Goal: Information Seeking & Learning: Learn about a topic

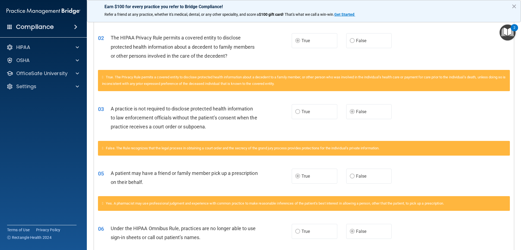
click at [149, 183] on span "A patient may have a friend or family member pick up a prescription on their be…" at bounding box center [184, 177] width 147 height 15
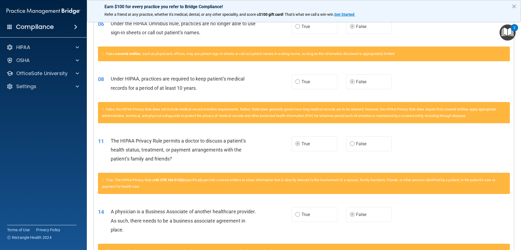
scroll to position [407, 0]
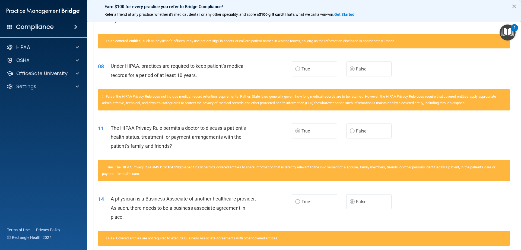
click at [96, 58] on div "08 Under HIPAA, practices are required to keep patient’s medical records for a …" at bounding box center [304, 72] width 420 height 34
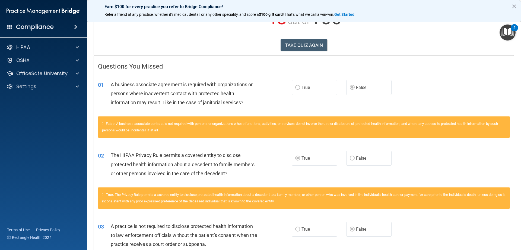
scroll to position [0, 0]
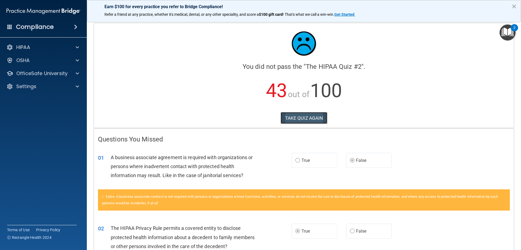
click at [292, 116] on button "TAKE QUIZ AGAIN" at bounding box center [304, 118] width 47 height 12
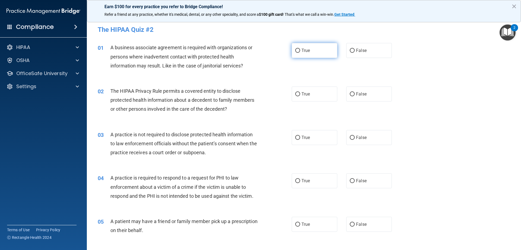
click at [298, 53] on label "True" at bounding box center [315, 50] width 46 height 15
click at [298, 53] on input "True" at bounding box center [297, 51] width 5 height 4
radio input "true"
click at [350, 53] on label "False" at bounding box center [370, 50] width 46 height 15
click at [350, 53] on input "False" at bounding box center [352, 51] width 5 height 4
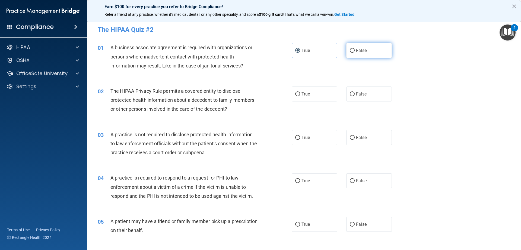
radio input "true"
radio input "false"
click at [317, 88] on label "True" at bounding box center [315, 93] width 46 height 15
click at [300, 92] on input "True" at bounding box center [297, 94] width 5 height 4
radio input "true"
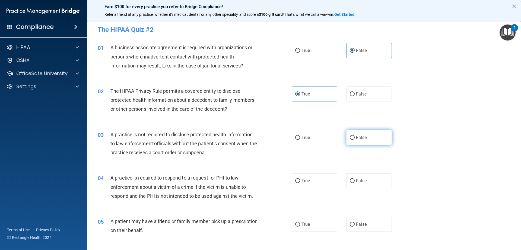
click at [354, 142] on label "False" at bounding box center [370, 137] width 46 height 15
click at [354, 140] on input "False" at bounding box center [352, 138] width 5 height 4
radio input "true"
click at [372, 179] on label "False" at bounding box center [370, 180] width 46 height 15
click at [355, 179] on input "False" at bounding box center [352, 181] width 5 height 4
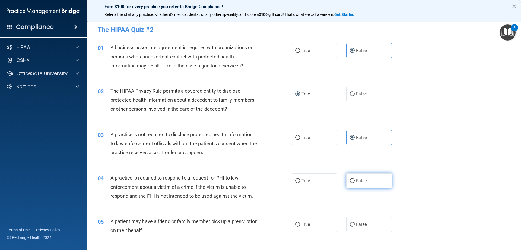
radio input "true"
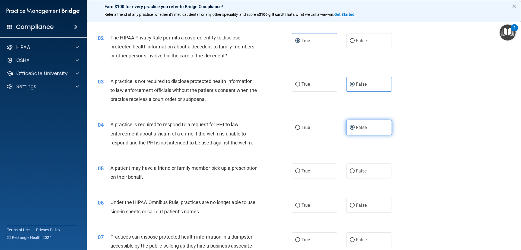
scroll to position [54, 0]
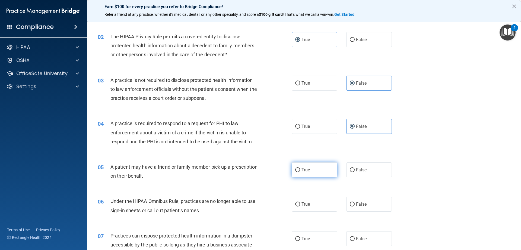
click at [310, 171] on label "True" at bounding box center [315, 169] width 46 height 15
click at [300, 171] on input "True" at bounding box center [297, 170] width 5 height 4
radio input "true"
click at [314, 199] on label "True" at bounding box center [315, 203] width 46 height 15
click at [300, 202] on input "True" at bounding box center [297, 204] width 5 height 4
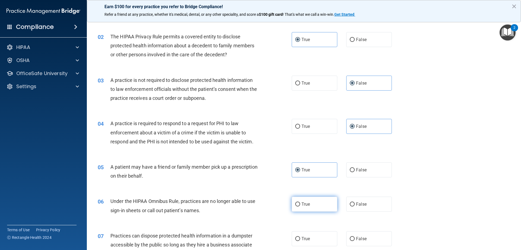
radio input "true"
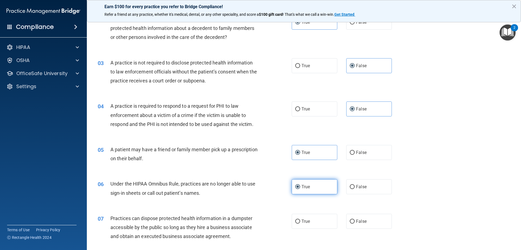
scroll to position [81, 0]
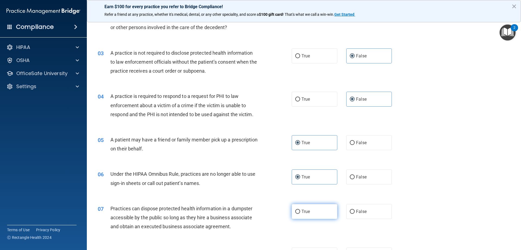
click at [304, 211] on span "True" at bounding box center [306, 211] width 8 height 5
click at [300, 211] on input "True" at bounding box center [297, 211] width 5 height 4
radio input "true"
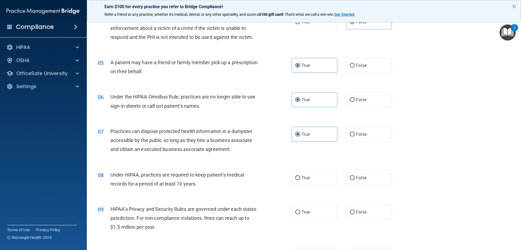
scroll to position [190, 0]
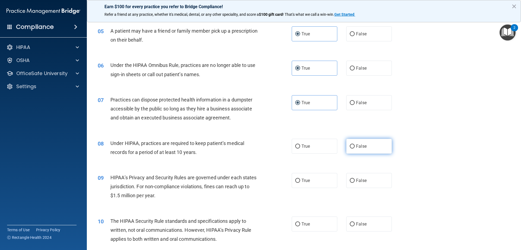
click at [365, 152] on label "False" at bounding box center [370, 145] width 46 height 15
click at [355, 148] on input "False" at bounding box center [352, 146] width 5 height 4
radio input "true"
click at [308, 185] on label "True" at bounding box center [315, 180] width 46 height 15
click at [300, 182] on input "True" at bounding box center [297, 180] width 5 height 4
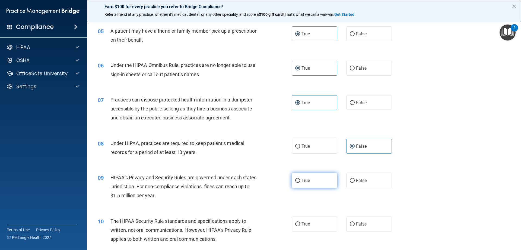
radio input "true"
click at [366, 224] on label "False" at bounding box center [370, 223] width 46 height 15
click at [355, 224] on input "False" at bounding box center [352, 224] width 5 height 4
radio input "true"
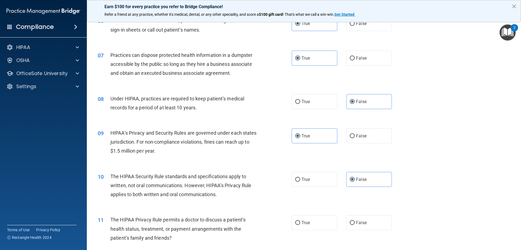
scroll to position [244, 0]
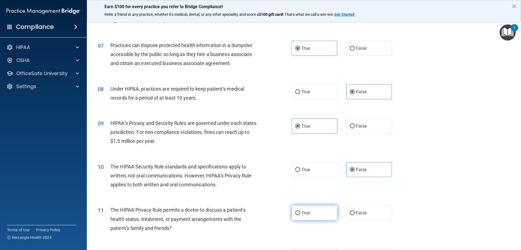
click at [302, 209] on label "True" at bounding box center [315, 212] width 46 height 15
click at [300, 211] on input "True" at bounding box center [297, 213] width 5 height 4
radio input "true"
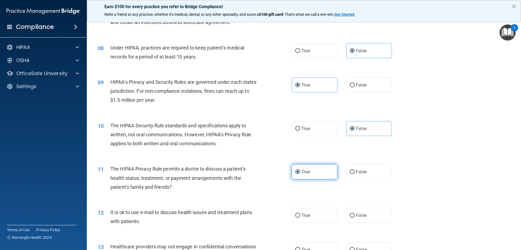
scroll to position [299, 0]
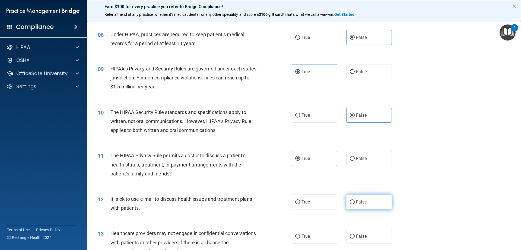
click at [360, 208] on label "False" at bounding box center [370, 201] width 46 height 15
click at [355, 204] on input "False" at bounding box center [352, 202] width 5 height 4
radio input "true"
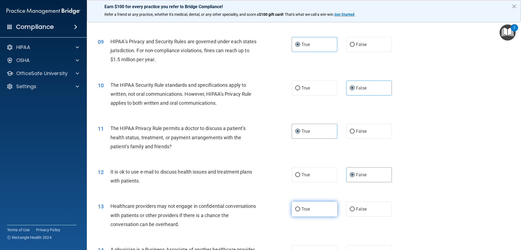
click at [317, 204] on label "True" at bounding box center [315, 208] width 46 height 15
click at [300, 207] on input "True" at bounding box center [297, 209] width 5 height 4
radio input "true"
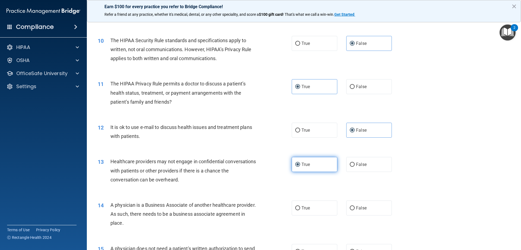
scroll to position [380, 0]
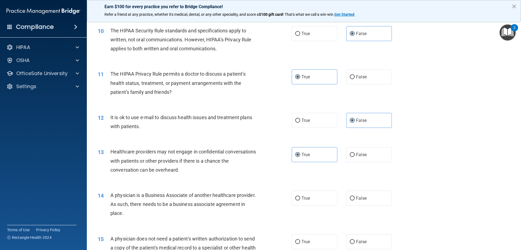
click at [393, 201] on div "True False" at bounding box center [346, 197] width 109 height 15
click at [378, 202] on label "False" at bounding box center [370, 197] width 46 height 15
click at [355, 200] on input "False" at bounding box center [352, 198] width 5 height 4
radio input "true"
click at [294, 235] on label "True" at bounding box center [315, 241] width 46 height 15
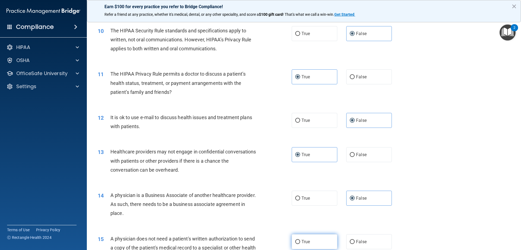
click at [295, 240] on input "True" at bounding box center [297, 242] width 5 height 4
radio input "true"
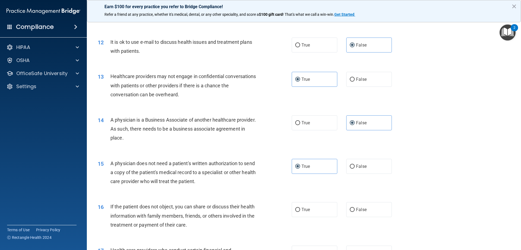
scroll to position [462, 0]
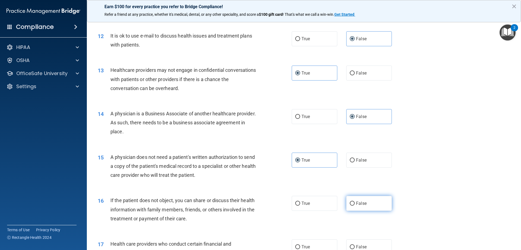
click at [361, 200] on label "False" at bounding box center [370, 203] width 46 height 15
click at [355, 201] on input "False" at bounding box center [352, 203] width 5 height 4
radio input "true"
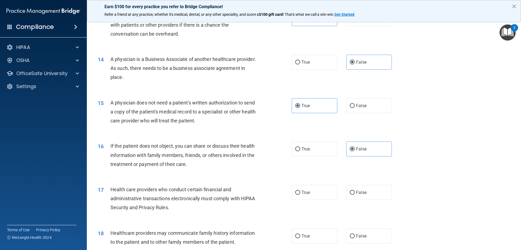
scroll to position [543, 0]
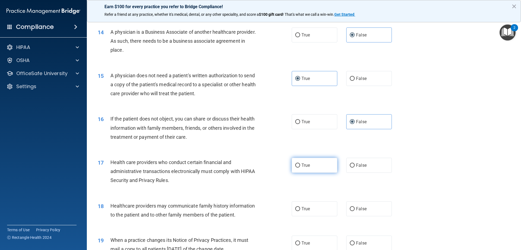
click at [308, 171] on label "True" at bounding box center [315, 165] width 46 height 15
click at [300, 167] on input "True" at bounding box center [297, 165] width 5 height 4
radio input "true"
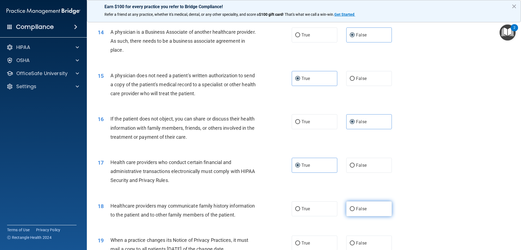
click at [366, 204] on label "False" at bounding box center [370, 208] width 46 height 15
click at [355, 207] on input "False" at bounding box center [352, 209] width 5 height 4
radio input "true"
click at [324, 236] on label "True" at bounding box center [315, 242] width 46 height 15
click at [300, 241] on input "True" at bounding box center [297, 243] width 5 height 4
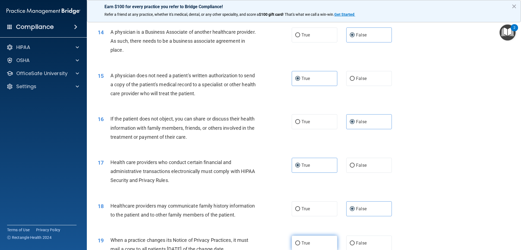
radio input "true"
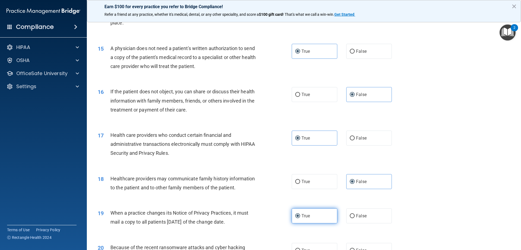
scroll to position [597, 0]
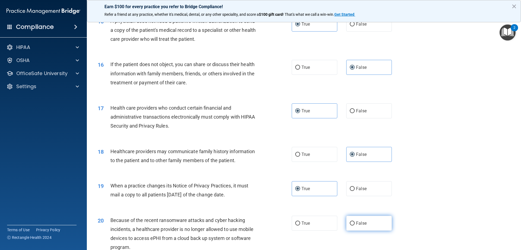
click at [360, 226] on label "False" at bounding box center [370, 222] width 46 height 15
click at [355, 225] on input "False" at bounding box center [352, 223] width 5 height 4
radio input "true"
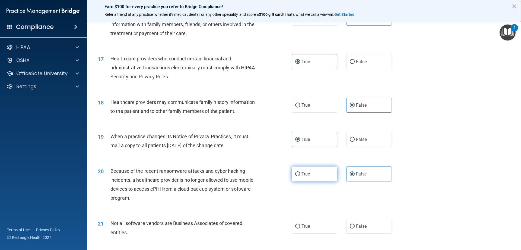
scroll to position [679, 0]
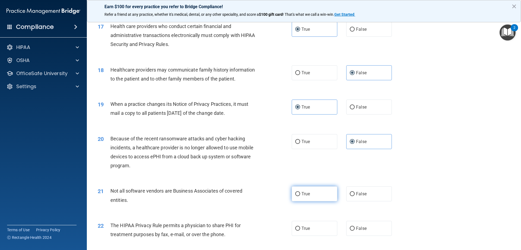
click at [310, 196] on label "True" at bounding box center [315, 193] width 46 height 15
click at [300, 196] on input "True" at bounding box center [297, 194] width 5 height 4
radio input "true"
click at [358, 226] on span "False" at bounding box center [361, 227] width 11 height 5
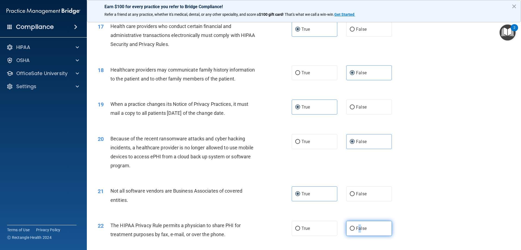
click at [355, 226] on input "False" at bounding box center [352, 228] width 5 height 4
radio input "true"
click at [365, 226] on label "False" at bounding box center [370, 228] width 46 height 15
click at [355, 226] on input "False" at bounding box center [352, 228] width 5 height 4
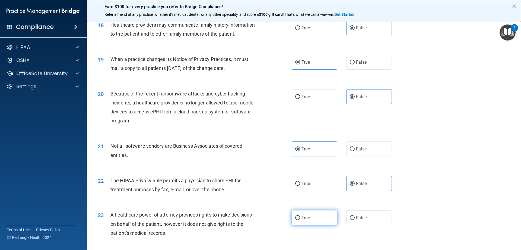
scroll to position [733, 0]
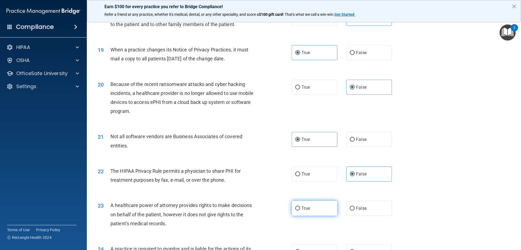
click at [297, 205] on label "True" at bounding box center [315, 207] width 46 height 15
click at [297, 206] on input "True" at bounding box center [297, 208] width 5 height 4
radio input "true"
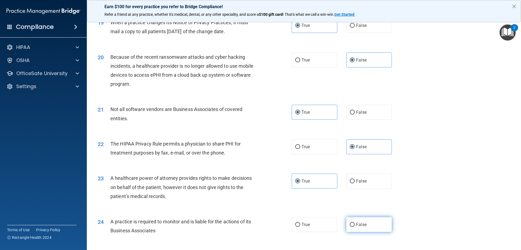
click at [383, 228] on label "False" at bounding box center [370, 224] width 46 height 15
click at [355, 226] on input "False" at bounding box center [352, 224] width 5 height 4
radio input "true"
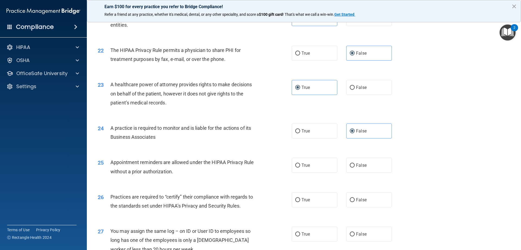
scroll to position [869, 0]
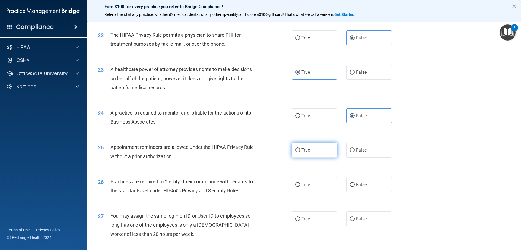
click at [292, 156] on label "True" at bounding box center [315, 149] width 46 height 15
click at [295, 152] on input "True" at bounding box center [297, 150] width 5 height 4
radio input "true"
click at [363, 182] on span "False" at bounding box center [361, 184] width 11 height 5
click at [355, 182] on input "False" at bounding box center [352, 184] width 5 height 4
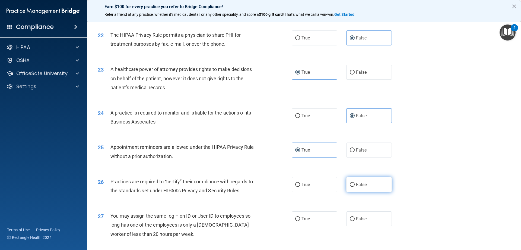
radio input "true"
click at [315, 218] on label "True" at bounding box center [315, 218] width 46 height 15
click at [300, 218] on input "True" at bounding box center [297, 219] width 5 height 4
radio input "true"
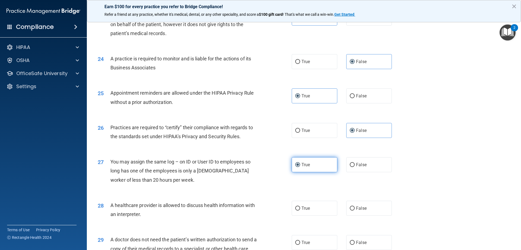
scroll to position [923, 0]
click at [371, 207] on label "False" at bounding box center [370, 207] width 46 height 15
click at [355, 207] on input "False" at bounding box center [352, 208] width 5 height 4
radio input "true"
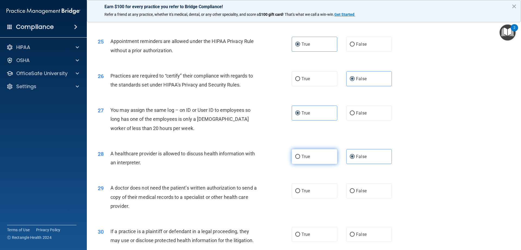
scroll to position [978, 0]
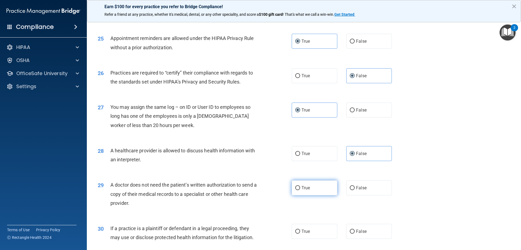
click at [304, 187] on span "True" at bounding box center [306, 187] width 8 height 5
click at [300, 187] on input "True" at bounding box center [297, 188] width 5 height 4
radio input "true"
click at [367, 227] on label "False" at bounding box center [370, 230] width 46 height 15
click at [355, 229] on input "False" at bounding box center [352, 231] width 5 height 4
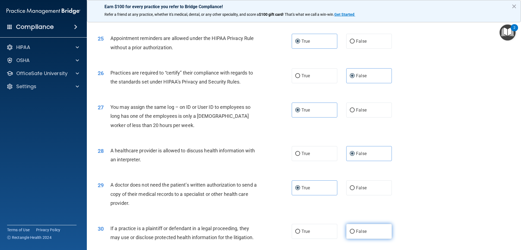
radio input "true"
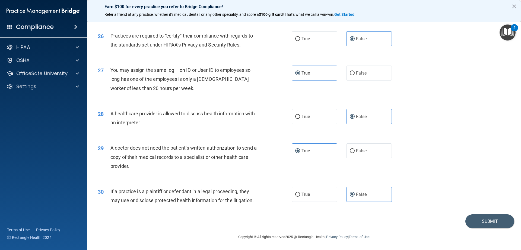
click at [481, 230] on footer "Copyright © All rights reserved 2025 @ Rectangle Health | Privacy Policy | Term…" at bounding box center [304, 236] width 413 height 16
click at [480, 225] on button "Submit" at bounding box center [490, 221] width 49 height 14
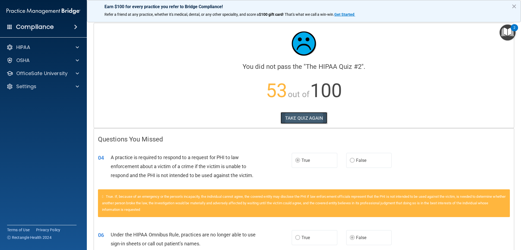
click at [296, 119] on button "TAKE QUIZ AGAIN" at bounding box center [304, 118] width 47 height 12
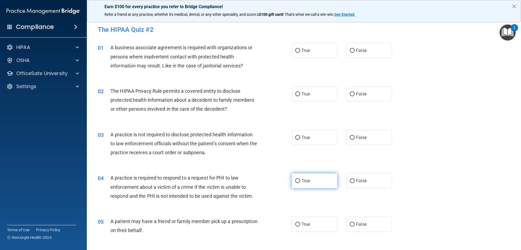
click at [295, 186] on label "True" at bounding box center [315, 180] width 46 height 15
click at [295, 183] on input "True" at bounding box center [297, 181] width 5 height 4
radio input "true"
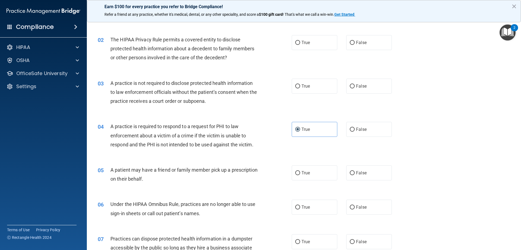
scroll to position [81, 0]
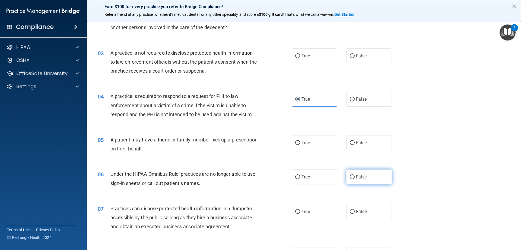
click at [348, 180] on label "False" at bounding box center [370, 176] width 46 height 15
click at [350, 179] on input "False" at bounding box center [352, 177] width 5 height 4
radio input "true"
click at [350, 213] on input "False" at bounding box center [352, 211] width 5 height 4
radio input "true"
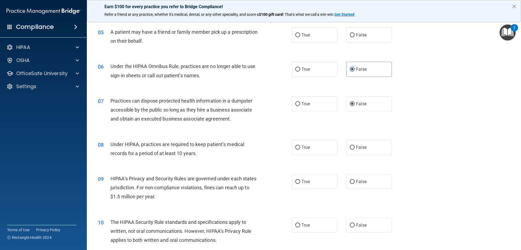
scroll to position [190, 0]
click at [347, 184] on label "False" at bounding box center [370, 180] width 46 height 15
click at [350, 182] on input "False" at bounding box center [352, 180] width 5 height 4
radio input "true"
click at [324, 223] on label "True" at bounding box center [315, 223] width 46 height 15
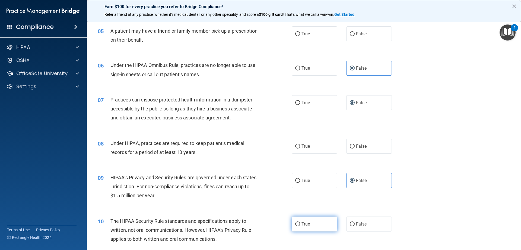
click at [300, 223] on input "True" at bounding box center [297, 224] width 5 height 4
radio input "true"
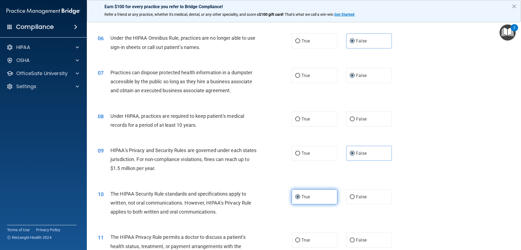
scroll to position [244, 0]
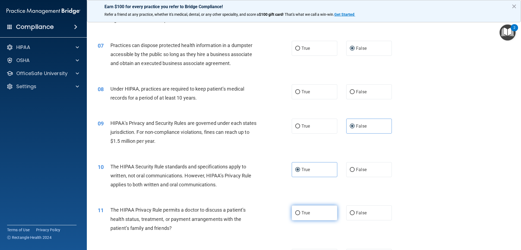
click at [316, 215] on label "True" at bounding box center [315, 212] width 46 height 15
click at [300, 215] on input "True" at bounding box center [297, 213] width 5 height 4
radio input "true"
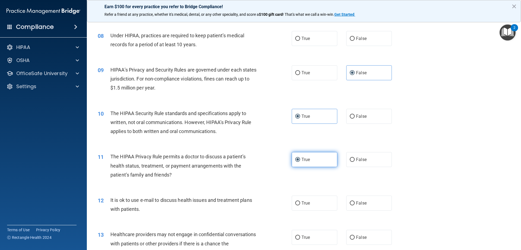
scroll to position [299, 0]
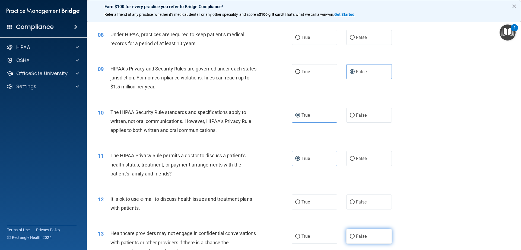
click at [356, 234] on span "False" at bounding box center [361, 235] width 11 height 5
click at [355, 234] on input "False" at bounding box center [352, 236] width 5 height 4
radio input "true"
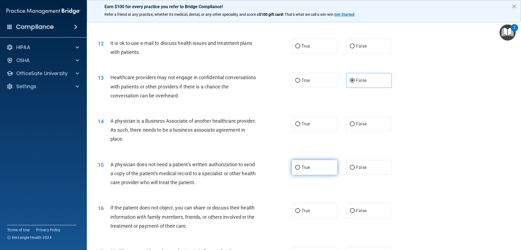
scroll to position [462, 0]
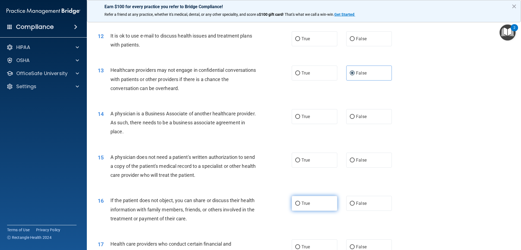
click at [298, 208] on label "True" at bounding box center [315, 203] width 46 height 15
click at [298, 205] on input "True" at bounding box center [297, 203] width 5 height 4
radio input "true"
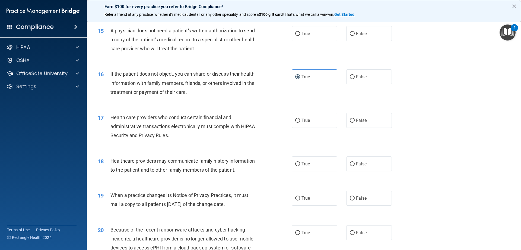
scroll to position [597, 0]
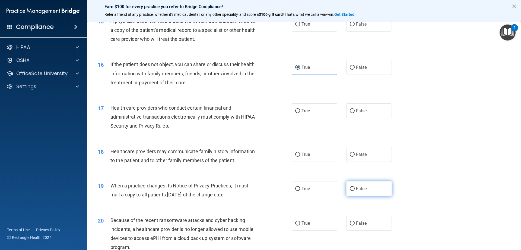
click at [347, 190] on label "False" at bounding box center [370, 188] width 46 height 15
click at [350, 190] on input "False" at bounding box center [352, 189] width 5 height 4
radio input "true"
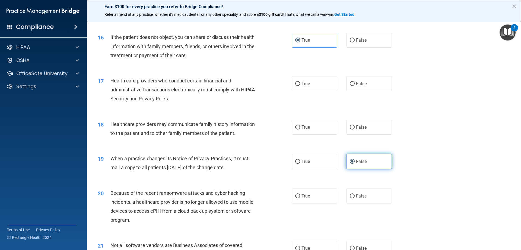
scroll to position [679, 0]
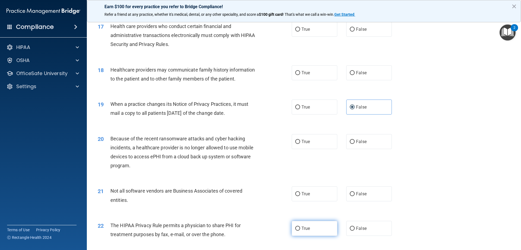
click at [311, 224] on label "True" at bounding box center [315, 228] width 46 height 15
click at [300, 226] on input "True" at bounding box center [297, 228] width 5 height 4
radio input "true"
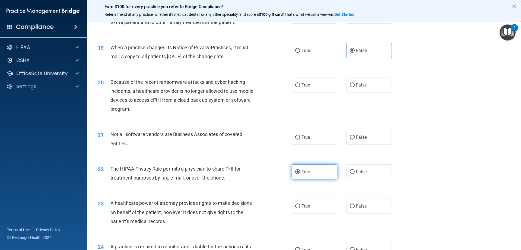
scroll to position [760, 0]
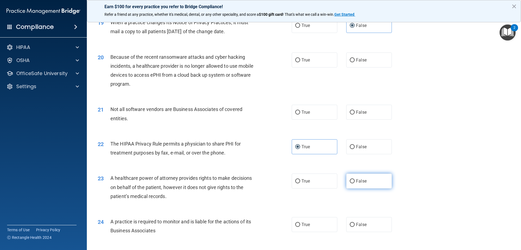
click at [349, 185] on label "False" at bounding box center [370, 180] width 46 height 15
click at [350, 183] on input "False" at bounding box center [352, 181] width 5 height 4
radio input "true"
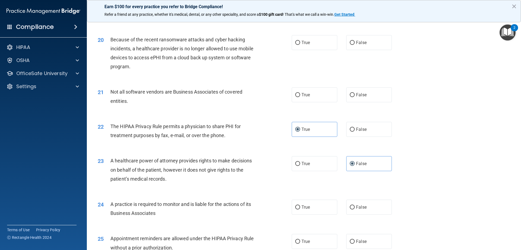
scroll to position [788, 0]
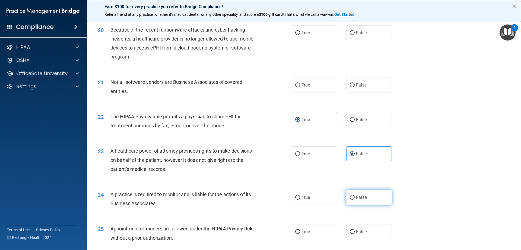
click at [371, 200] on label "False" at bounding box center [370, 197] width 46 height 15
click at [355, 199] on input "False" at bounding box center [352, 197] width 5 height 4
radio input "true"
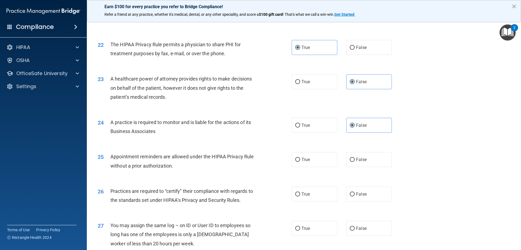
scroll to position [869, 0]
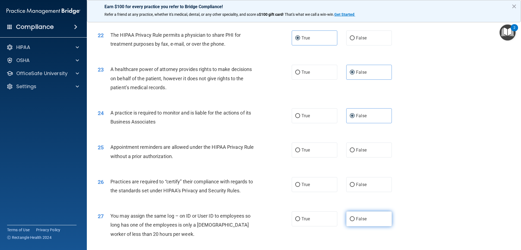
click at [358, 224] on label "False" at bounding box center [370, 218] width 46 height 15
click at [355, 221] on input "False" at bounding box center [352, 219] width 5 height 4
radio input "true"
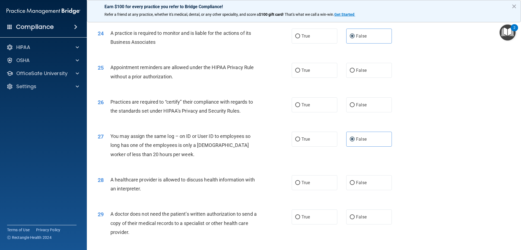
scroll to position [950, 0]
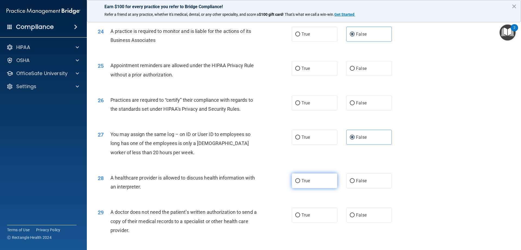
click at [320, 182] on label "True" at bounding box center [315, 180] width 46 height 15
click at [300, 182] on input "True" at bounding box center [297, 181] width 5 height 4
radio input "true"
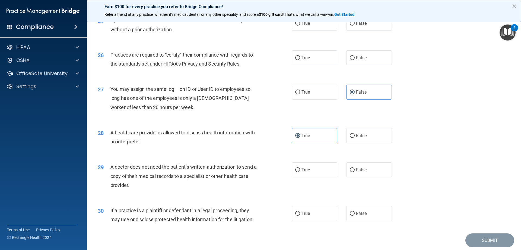
scroll to position [1015, 0]
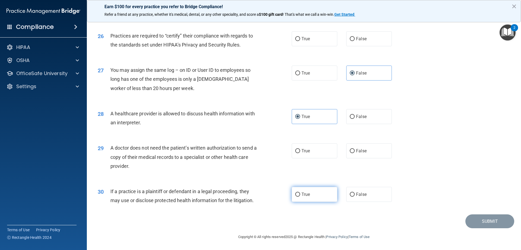
click at [302, 195] on span "True" at bounding box center [306, 193] width 8 height 5
click at [300, 195] on input "True" at bounding box center [297, 194] width 5 height 4
radio input "true"
click at [298, 151] on input "True" at bounding box center [297, 151] width 5 height 4
radio input "true"
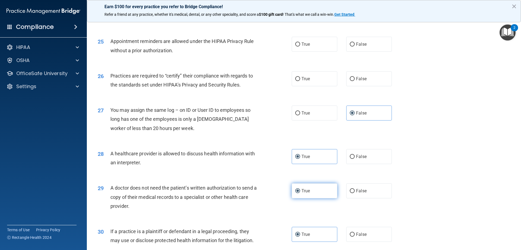
scroll to position [960, 0]
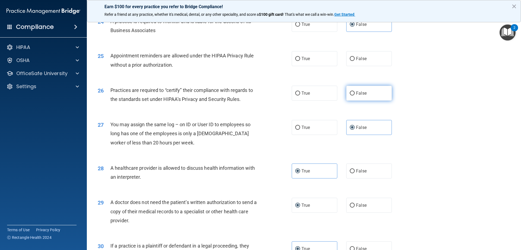
click at [352, 91] on label "False" at bounding box center [370, 93] width 46 height 15
click at [352, 91] on input "False" at bounding box center [352, 93] width 5 height 4
radio input "true"
click at [307, 57] on span "True" at bounding box center [306, 58] width 8 height 5
click at [300, 57] on input "True" at bounding box center [297, 59] width 5 height 4
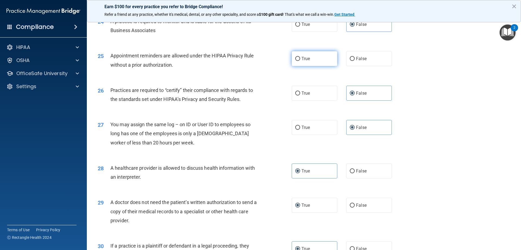
radio input "true"
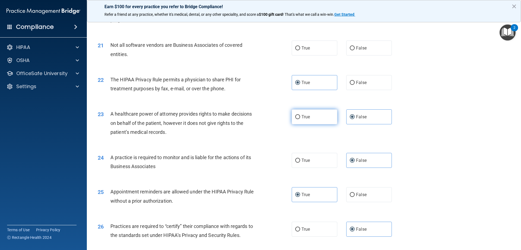
scroll to position [797, 0]
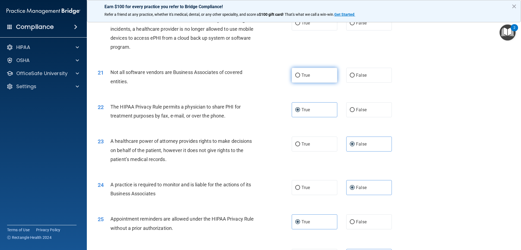
click at [314, 76] on label "True" at bounding box center [315, 75] width 46 height 15
click at [300, 76] on input "True" at bounding box center [297, 75] width 5 height 4
radio input "true"
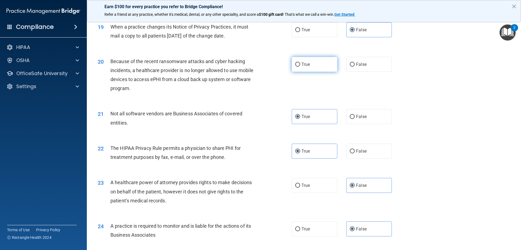
scroll to position [743, 0]
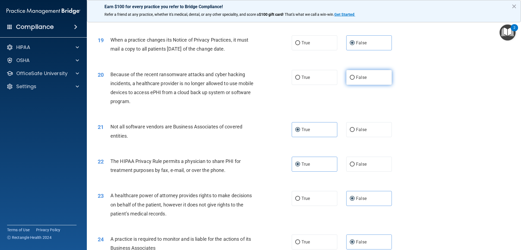
click at [347, 84] on label "False" at bounding box center [370, 77] width 46 height 15
click at [350, 80] on input "False" at bounding box center [352, 77] width 5 height 4
radio input "true"
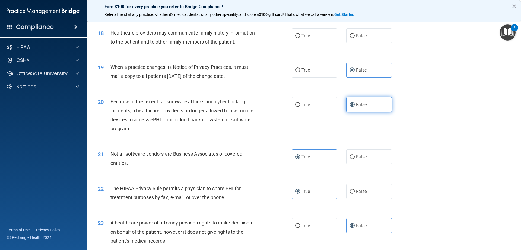
scroll to position [689, 0]
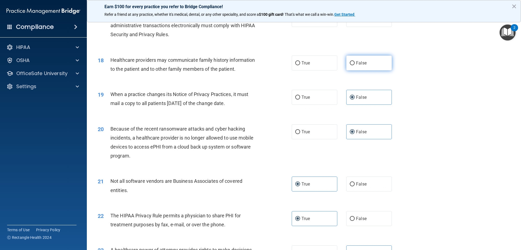
click at [348, 68] on label "False" at bounding box center [370, 62] width 46 height 15
click at [350, 65] on input "False" at bounding box center [352, 63] width 5 height 4
radio input "true"
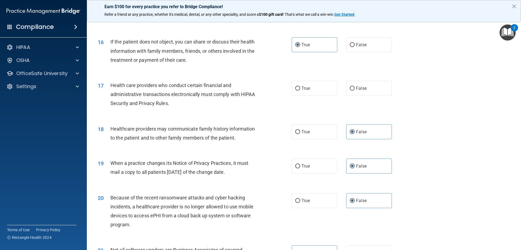
scroll to position [607, 0]
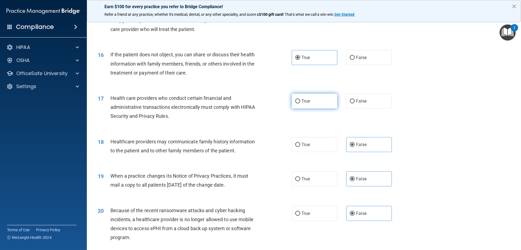
click at [306, 103] on span "True" at bounding box center [306, 100] width 8 height 5
click at [300, 103] on input "True" at bounding box center [297, 101] width 5 height 4
radio input "true"
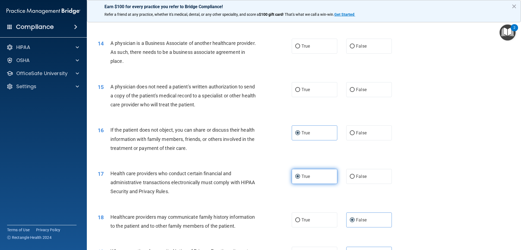
scroll to position [526, 0]
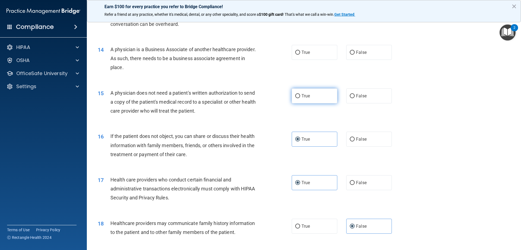
click at [308, 100] on label "True" at bounding box center [315, 95] width 46 height 15
click at [300, 98] on input "True" at bounding box center [297, 96] width 5 height 4
radio input "true"
click at [299, 55] on label "True" at bounding box center [315, 52] width 46 height 15
click at [299, 55] on input "True" at bounding box center [297, 53] width 5 height 4
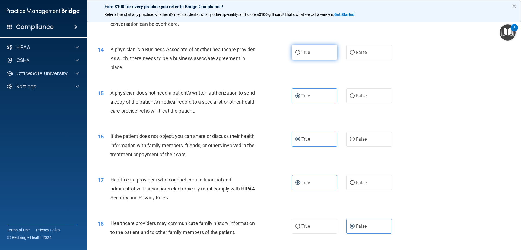
radio input "true"
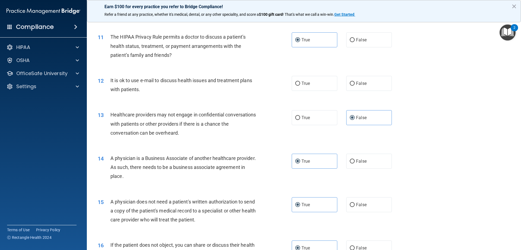
scroll to position [390, 0]
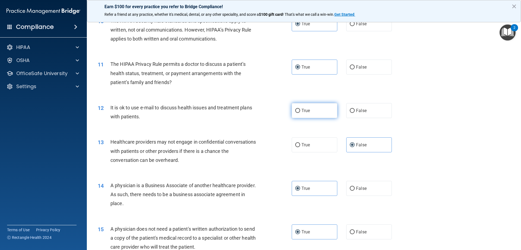
click at [322, 112] on label "True" at bounding box center [315, 110] width 46 height 15
click at [300, 112] on input "True" at bounding box center [297, 111] width 5 height 4
radio input "true"
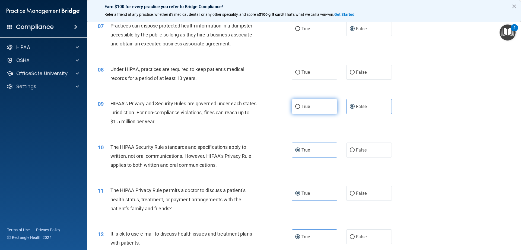
scroll to position [254, 0]
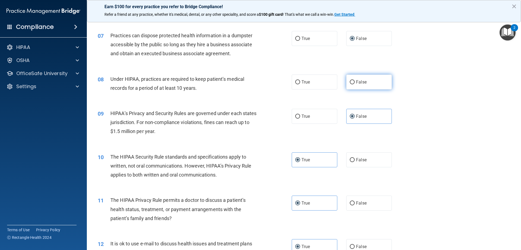
click at [356, 78] on label "False" at bounding box center [370, 81] width 46 height 15
click at [355, 80] on input "False" at bounding box center [352, 82] width 5 height 4
radio input "true"
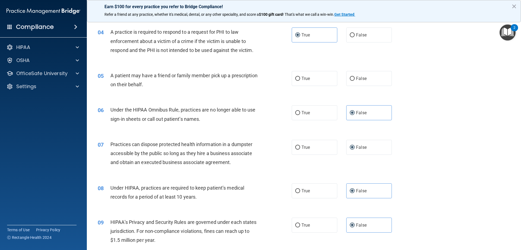
scroll to position [118, 0]
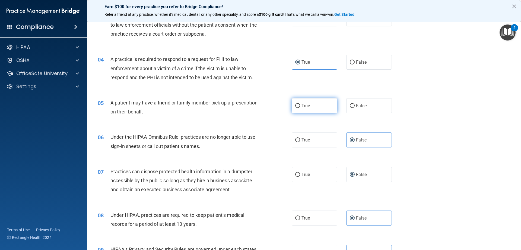
click at [329, 109] on label "True" at bounding box center [315, 105] width 46 height 15
click at [300, 108] on input "True" at bounding box center [297, 106] width 5 height 4
radio input "true"
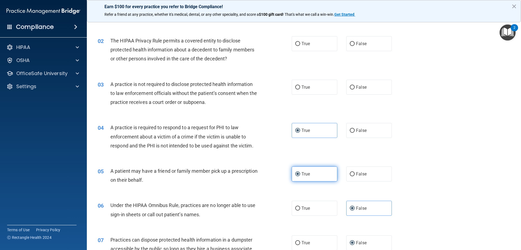
scroll to position [37, 0]
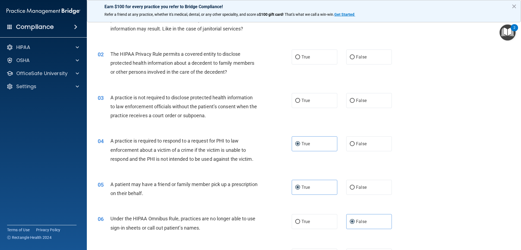
click at [360, 108] on div "03 A practice is not required to disclose protected health information to law e…" at bounding box center [304, 107] width 421 height 43
click at [357, 102] on span "False" at bounding box center [361, 100] width 11 height 5
click at [355, 102] on input "False" at bounding box center [352, 101] width 5 height 4
radio input "true"
click at [312, 62] on label "True" at bounding box center [315, 56] width 46 height 15
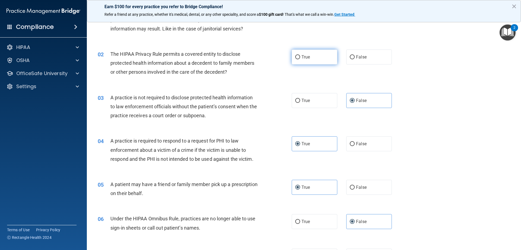
click at [300, 59] on input "True" at bounding box center [297, 57] width 5 height 4
radio input "true"
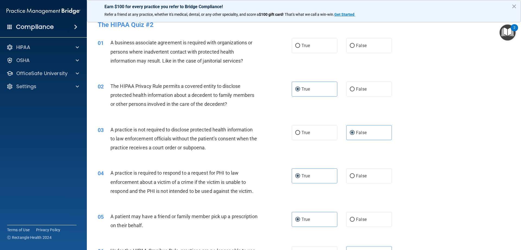
scroll to position [0, 0]
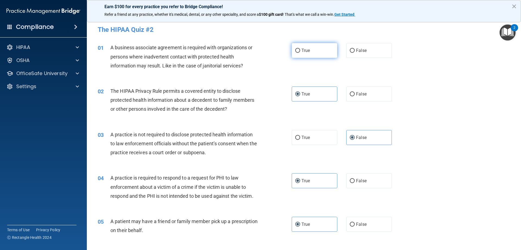
click at [312, 52] on label "True" at bounding box center [315, 50] width 46 height 15
click at [300, 52] on input "True" at bounding box center [297, 51] width 5 height 4
radio input "true"
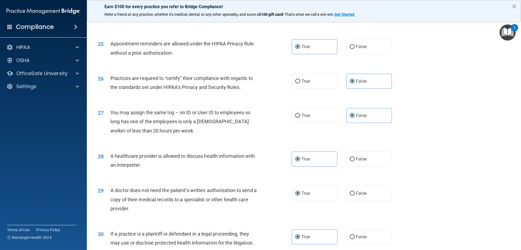
scroll to position [1015, 0]
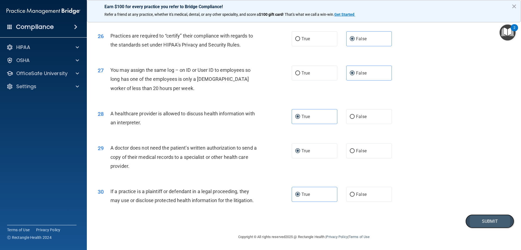
click at [483, 219] on button "Submit" at bounding box center [490, 221] width 49 height 14
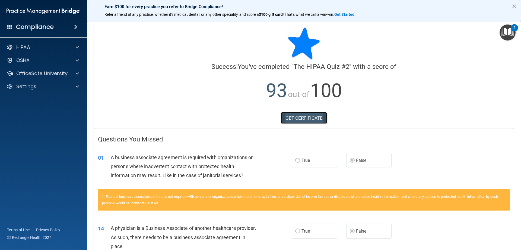
click at [302, 115] on link "GET CERTIFICATE" at bounding box center [304, 118] width 46 height 12
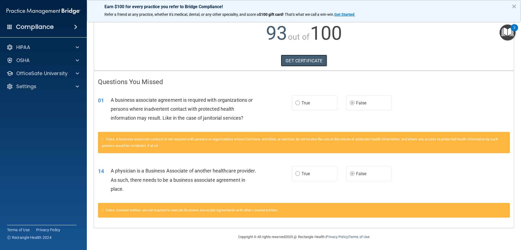
scroll to position [3, 0]
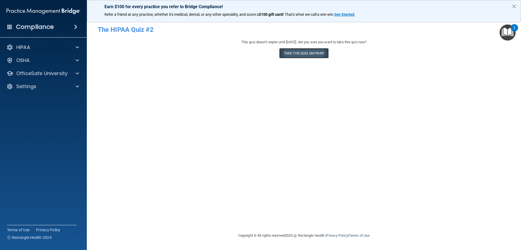
click at [294, 54] on button "Take the quiz anyway!" at bounding box center [303, 53] width 49 height 10
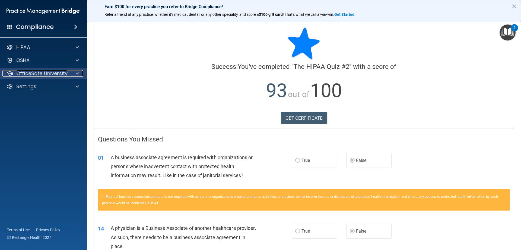
click at [59, 71] on p "OfficeSafe University" at bounding box center [41, 73] width 51 height 7
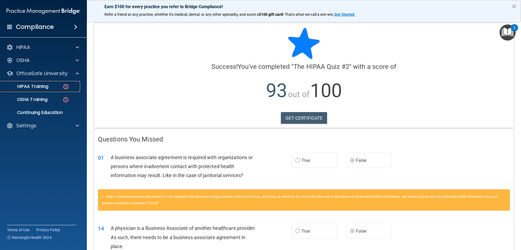
click at [59, 85] on div "HIPAA Training" at bounding box center [41, 86] width 74 height 5
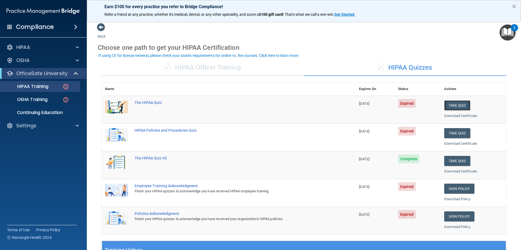
click at [460, 103] on button "Take Quiz" at bounding box center [458, 105] width 26 height 10
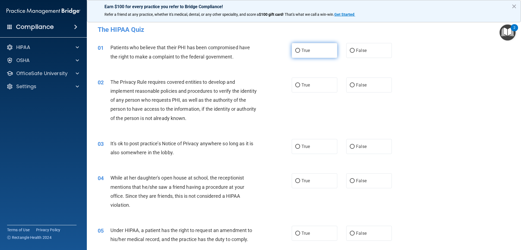
click at [293, 50] on label "True" at bounding box center [315, 50] width 46 height 15
click at [295, 50] on input "True" at bounding box center [297, 51] width 5 height 4
radio input "true"
click at [299, 82] on label "True" at bounding box center [315, 84] width 46 height 15
click at [299, 83] on input "True" at bounding box center [297, 85] width 5 height 4
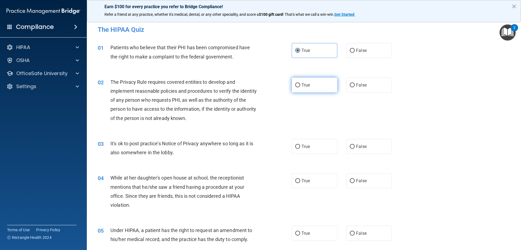
radio input "true"
click at [297, 147] on input "True" at bounding box center [297, 146] width 5 height 4
radio input "true"
click at [302, 182] on span "True" at bounding box center [306, 180] width 8 height 5
click at [300, 182] on input "True" at bounding box center [297, 181] width 5 height 4
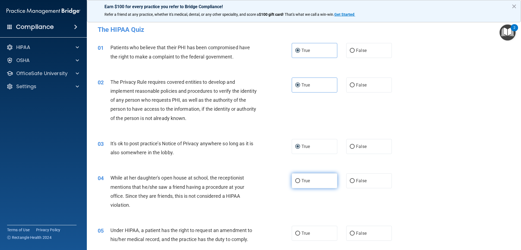
radio input "true"
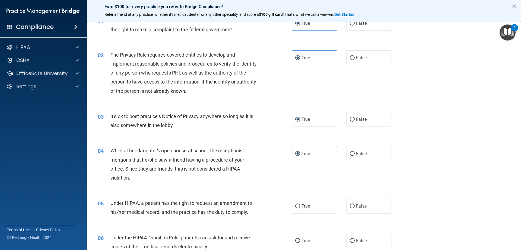
scroll to position [54, 0]
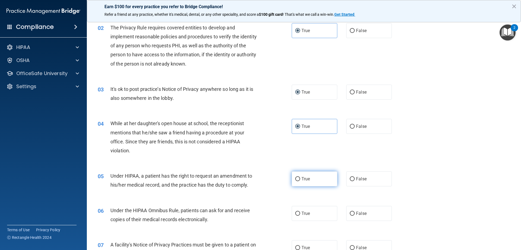
click at [294, 181] on label "True" at bounding box center [315, 178] width 46 height 15
click at [295, 181] on input "True" at bounding box center [297, 179] width 5 height 4
radio input "true"
click at [296, 211] on input "True" at bounding box center [297, 213] width 5 height 4
radio input "true"
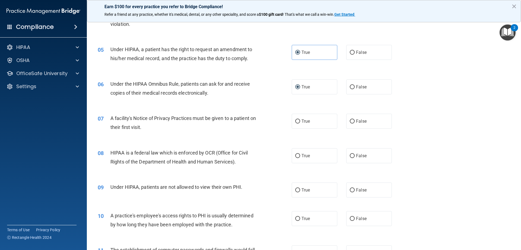
scroll to position [190, 0]
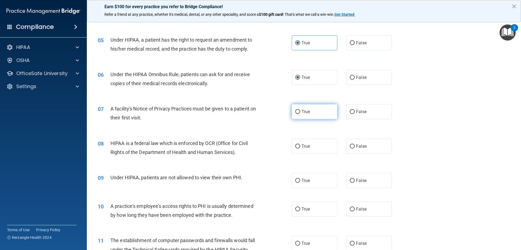
click at [296, 111] on input "True" at bounding box center [297, 112] width 5 height 4
radio input "true"
click at [298, 149] on label "True" at bounding box center [315, 145] width 46 height 15
click at [298, 148] on input "True" at bounding box center [297, 146] width 5 height 4
radio input "true"
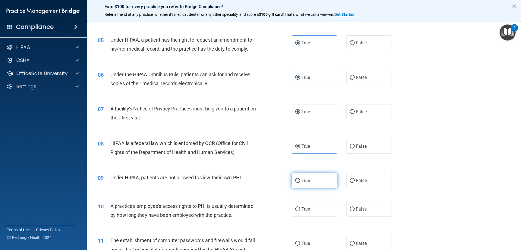
click at [300, 175] on label "True" at bounding box center [315, 180] width 46 height 15
click at [300, 178] on input "True" at bounding box center [297, 180] width 5 height 4
radio input "true"
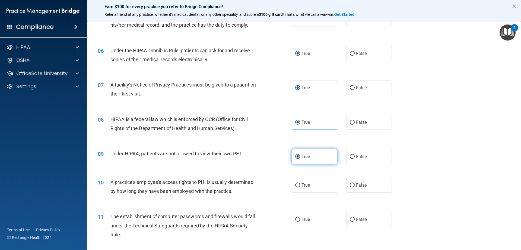
scroll to position [244, 0]
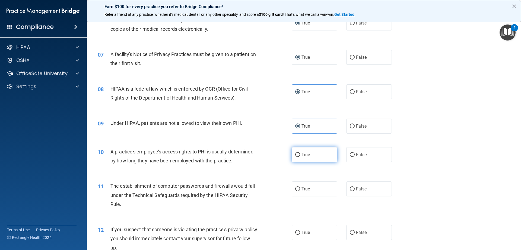
click at [299, 159] on label "True" at bounding box center [315, 154] width 46 height 15
click at [299, 157] on input "True" at bounding box center [297, 155] width 5 height 4
radio input "true"
click at [298, 187] on label "True" at bounding box center [315, 188] width 46 height 15
click at [298, 234] on label "True" at bounding box center [315, 232] width 46 height 15
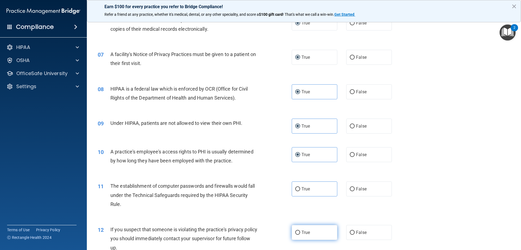
click at [298, 234] on input "True" at bounding box center [297, 232] width 5 height 4
radio input "true"
click at [307, 190] on span "True" at bounding box center [306, 188] width 8 height 5
click at [300, 190] on input "True" at bounding box center [297, 189] width 5 height 4
radio input "true"
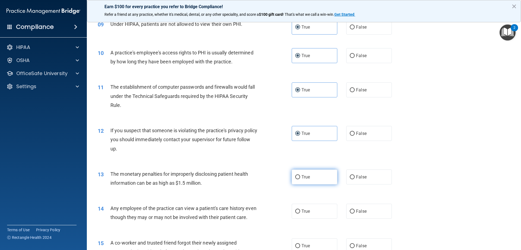
scroll to position [353, 0]
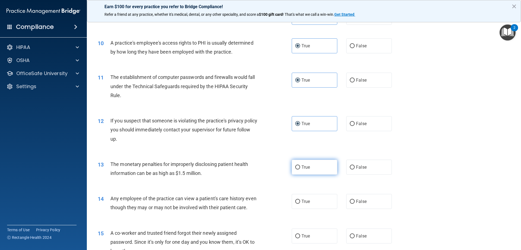
click at [299, 168] on label "True" at bounding box center [315, 166] width 46 height 15
click at [299, 168] on input "True" at bounding box center [297, 167] width 5 height 4
radio input "true"
click at [304, 200] on span "True" at bounding box center [306, 201] width 8 height 5
click at [300, 200] on input "True" at bounding box center [297, 201] width 5 height 4
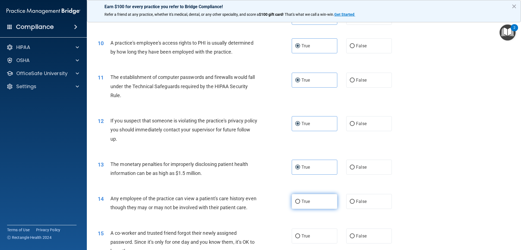
radio input "true"
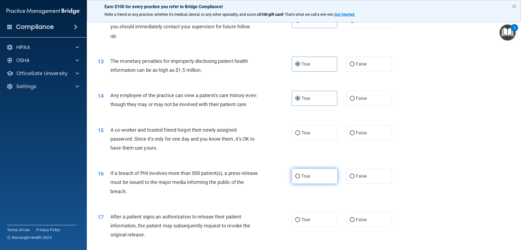
scroll to position [462, 0]
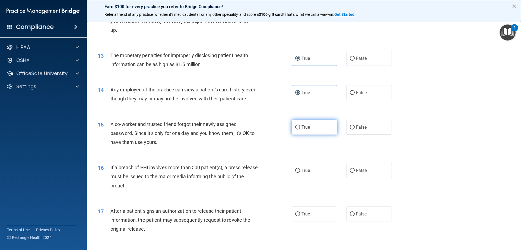
click at [308, 134] on label "True" at bounding box center [315, 126] width 46 height 15
click at [300, 129] on input "True" at bounding box center [297, 127] width 5 height 4
radio input "true"
click at [302, 173] on span "True" at bounding box center [306, 170] width 8 height 5
click at [300, 172] on input "True" at bounding box center [297, 170] width 5 height 4
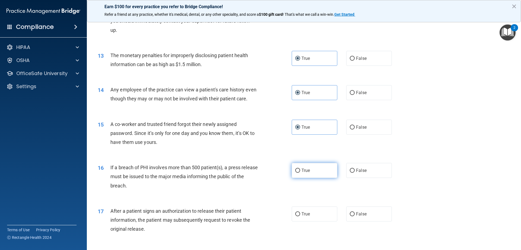
radio input "true"
click at [297, 218] on label "True" at bounding box center [315, 213] width 46 height 15
click at [297, 216] on input "True" at bounding box center [297, 214] width 5 height 4
radio input "true"
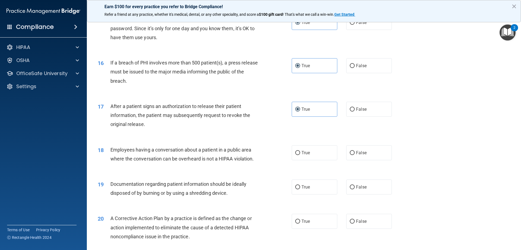
scroll to position [570, 0]
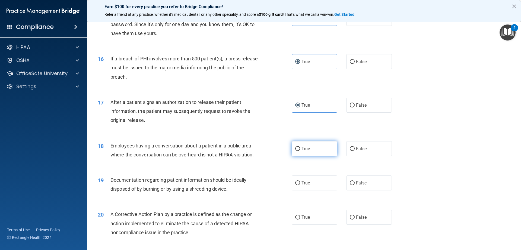
click at [305, 151] on span "True" at bounding box center [306, 148] width 8 height 5
click at [300, 151] on input "True" at bounding box center [297, 149] width 5 height 4
radio input "true"
click at [307, 190] on label "True" at bounding box center [315, 182] width 46 height 15
click at [300, 185] on input "True" at bounding box center [297, 183] width 5 height 4
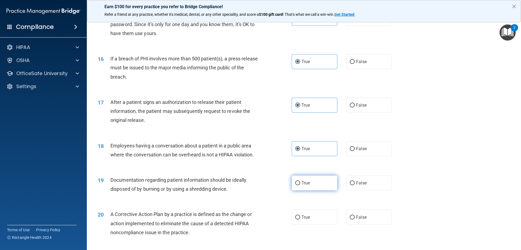
radio input "true"
click at [262, 162] on div "18 Employees having a conversation about a patient in a public area where the c…" at bounding box center [195, 151] width 210 height 21
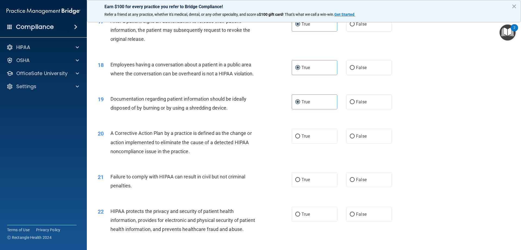
scroll to position [652, 0]
click at [317, 143] on label "True" at bounding box center [315, 135] width 46 height 15
click at [300, 138] on input "True" at bounding box center [297, 136] width 5 height 4
radio input "true"
click at [311, 186] on label "True" at bounding box center [315, 178] width 46 height 15
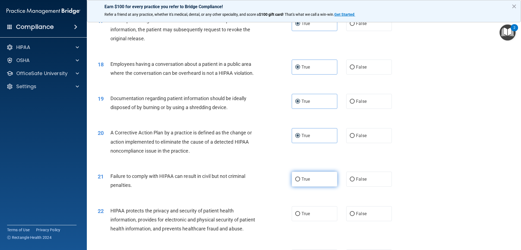
click at [300, 181] on input "True" at bounding box center [297, 179] width 5 height 4
radio input "true"
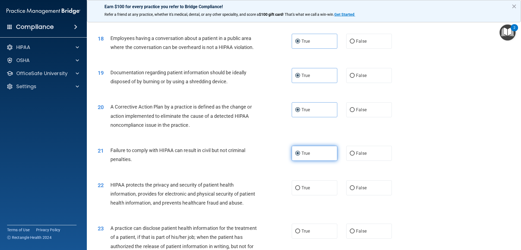
scroll to position [706, 0]
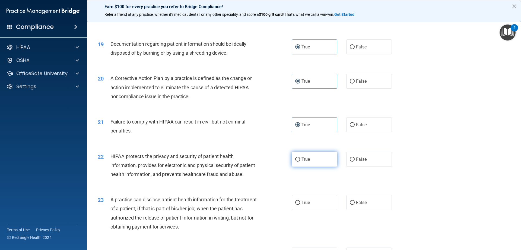
click at [311, 165] on label "True" at bounding box center [315, 159] width 46 height 15
click at [300, 161] on input "True" at bounding box center [297, 159] width 5 height 4
radio input "true"
click at [327, 210] on label "True" at bounding box center [315, 202] width 46 height 15
click at [300, 204] on input "True" at bounding box center [297, 202] width 5 height 4
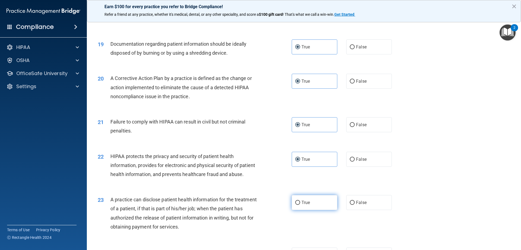
radio input "true"
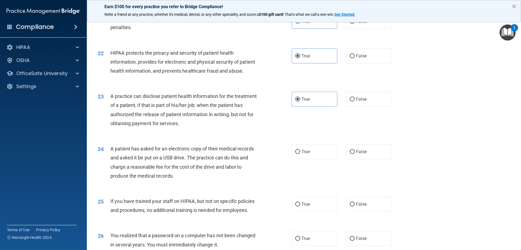
scroll to position [815, 0]
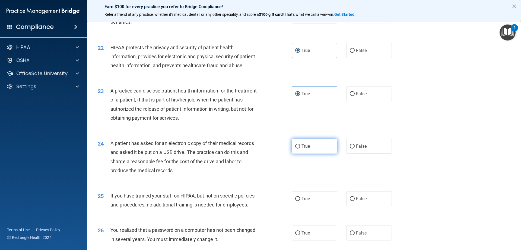
click at [306, 153] on label "True" at bounding box center [315, 145] width 46 height 15
click at [300, 148] on input "True" at bounding box center [297, 146] width 5 height 4
radio input "true"
click at [312, 206] on label "True" at bounding box center [315, 198] width 46 height 15
click at [300, 201] on input "True" at bounding box center [297, 199] width 5 height 4
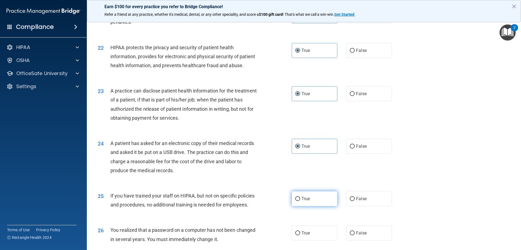
radio input "true"
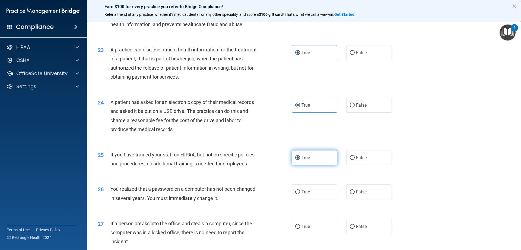
scroll to position [869, 0]
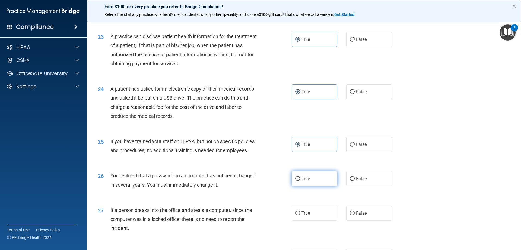
click at [298, 186] on label "True" at bounding box center [315, 178] width 46 height 15
click at [298, 181] on input "True" at bounding box center [297, 179] width 5 height 4
radio input "true"
click at [304, 215] on span "True" at bounding box center [306, 212] width 8 height 5
click at [300, 215] on input "True" at bounding box center [297, 213] width 5 height 4
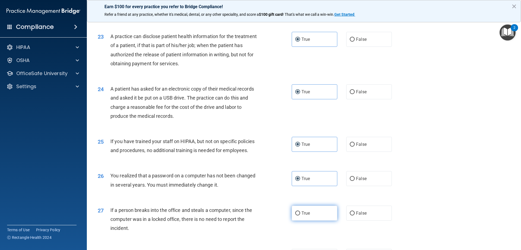
radio input "true"
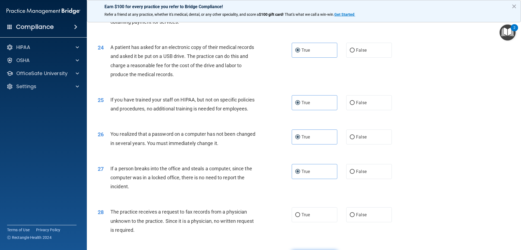
scroll to position [950, 0]
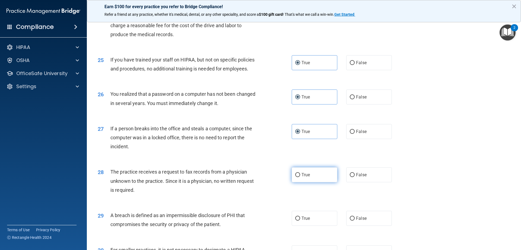
click at [306, 177] on span "True" at bounding box center [306, 174] width 8 height 5
click at [300, 177] on input "True" at bounding box center [297, 175] width 5 height 4
radio input "true"
click at [304, 225] on label "True" at bounding box center [315, 217] width 46 height 15
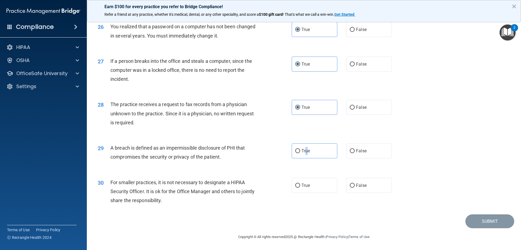
scroll to position [1032, 0]
click at [319, 155] on label "True" at bounding box center [315, 150] width 46 height 15
click at [300, 153] on input "True" at bounding box center [297, 151] width 5 height 4
radio input "true"
click at [314, 193] on label "True" at bounding box center [315, 185] width 46 height 15
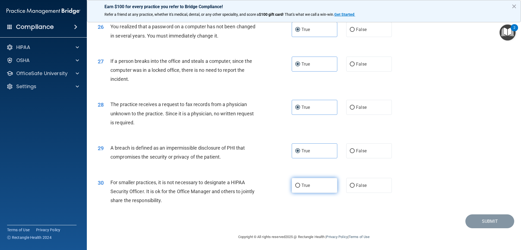
click at [300, 187] on input "True" at bounding box center [297, 185] width 5 height 4
radio input "true"
click at [489, 222] on button "Submit" at bounding box center [490, 221] width 49 height 14
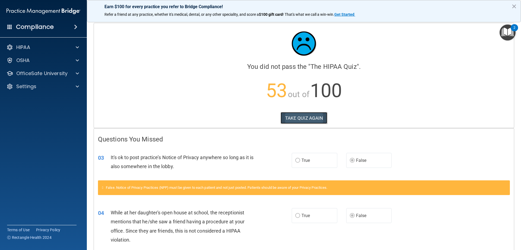
click at [294, 115] on button "TAKE QUIZ AGAIN" at bounding box center [304, 118] width 47 height 12
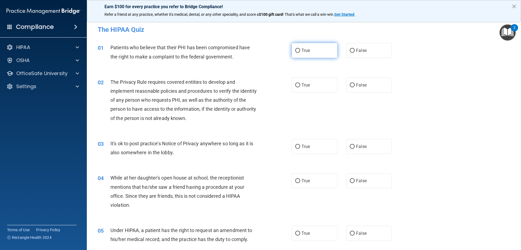
click at [294, 55] on label "True" at bounding box center [315, 50] width 46 height 15
click at [295, 53] on input "True" at bounding box center [297, 51] width 5 height 4
radio input "true"
click at [313, 88] on label "True" at bounding box center [315, 84] width 46 height 15
click at [300, 87] on input "True" at bounding box center [297, 85] width 5 height 4
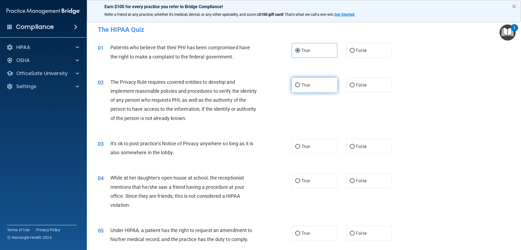
radio input "true"
click at [356, 144] on span "False" at bounding box center [361, 146] width 11 height 5
click at [355, 144] on input "False" at bounding box center [352, 146] width 5 height 4
radio input "true"
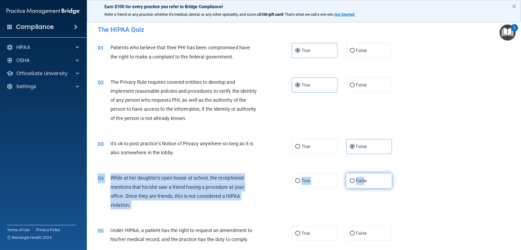
click at [363, 175] on div "04 While at her daughter's open house at school, the receptionist mentions that…" at bounding box center [304, 192] width 421 height 52
click at [363, 182] on span "False" at bounding box center [361, 180] width 11 height 5
click at [355, 182] on input "False" at bounding box center [352, 181] width 5 height 4
radio input "true"
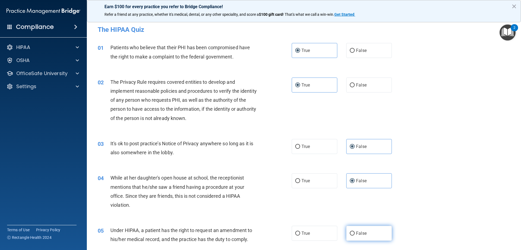
click at [362, 230] on label "False" at bounding box center [370, 232] width 46 height 15
click at [355, 231] on input "False" at bounding box center [352, 233] width 5 height 4
radio input "true"
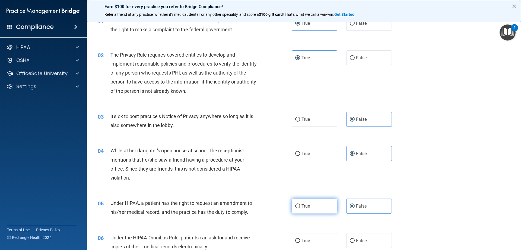
scroll to position [81, 0]
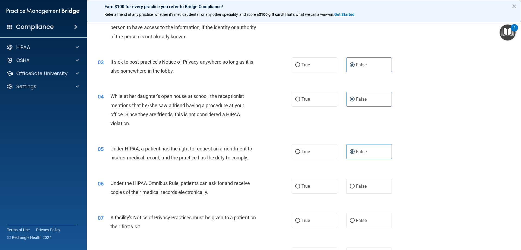
drag, startPoint x: 312, startPoint y: 188, endPoint x: 311, endPoint y: 207, distance: 19.3
click at [313, 188] on label "True" at bounding box center [315, 185] width 46 height 15
click at [300, 188] on input "True" at bounding box center [297, 186] width 5 height 4
radio input "true"
click at [311, 214] on label "True" at bounding box center [315, 220] width 46 height 15
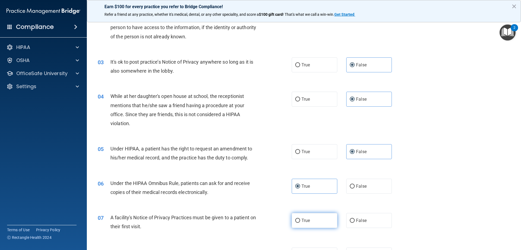
click at [300, 218] on input "True" at bounding box center [297, 220] width 5 height 4
radio input "true"
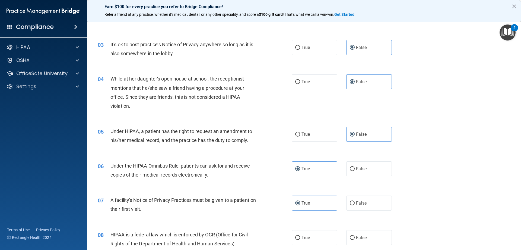
scroll to position [109, 0]
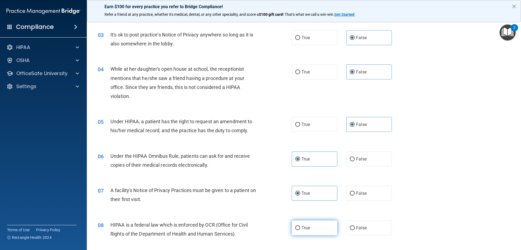
click at [312, 223] on label "True" at bounding box center [315, 227] width 46 height 15
click at [300, 226] on input "True" at bounding box center [297, 228] width 5 height 4
radio input "true"
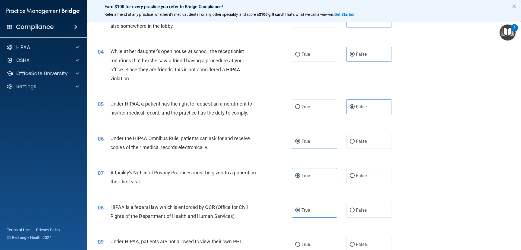
scroll to position [136, 0]
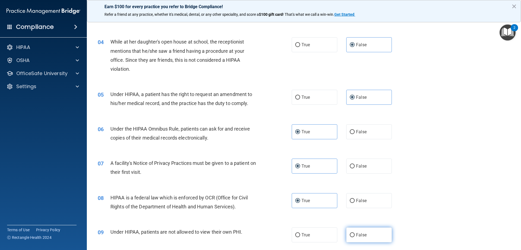
click at [357, 234] on span "False" at bounding box center [361, 234] width 11 height 5
click at [355, 234] on input "False" at bounding box center [352, 235] width 5 height 4
radio input "true"
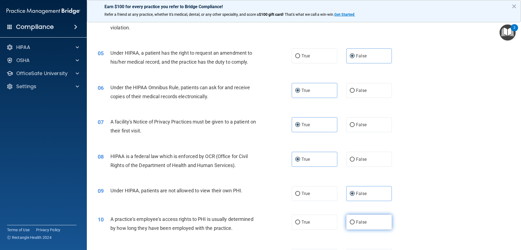
scroll to position [190, 0]
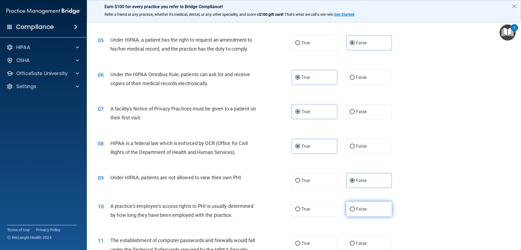
click at [370, 213] on label "False" at bounding box center [370, 208] width 46 height 15
click at [355, 211] on input "False" at bounding box center [352, 209] width 5 height 4
radio input "true"
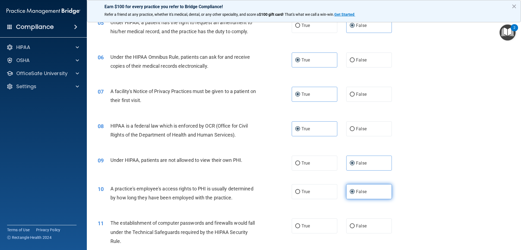
scroll to position [217, 0]
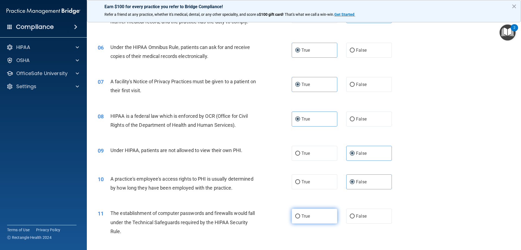
click at [305, 213] on span "True" at bounding box center [306, 215] width 8 height 5
click at [300, 214] on input "True" at bounding box center [297, 216] width 5 height 4
radio input "true"
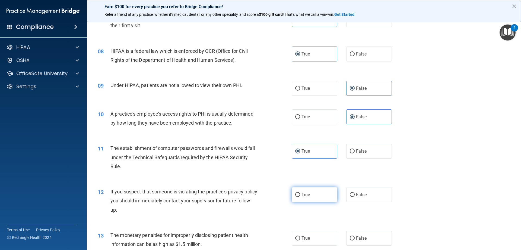
scroll to position [299, 0]
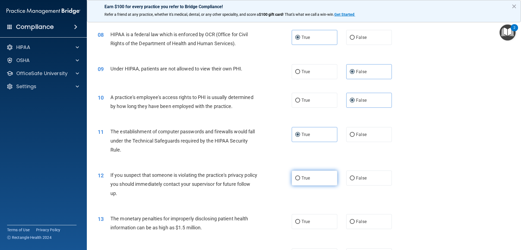
click at [302, 180] on span "True" at bounding box center [306, 177] width 8 height 5
click at [300, 180] on input "True" at bounding box center [297, 178] width 5 height 4
radio input "true"
click at [303, 220] on span "True" at bounding box center [306, 221] width 8 height 5
click at [300, 220] on input "True" at bounding box center [297, 221] width 5 height 4
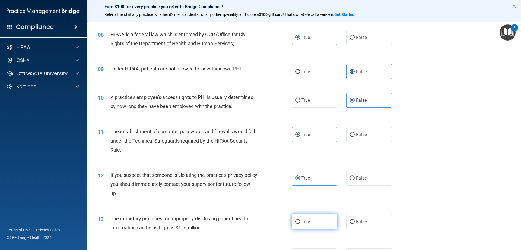
radio input "true"
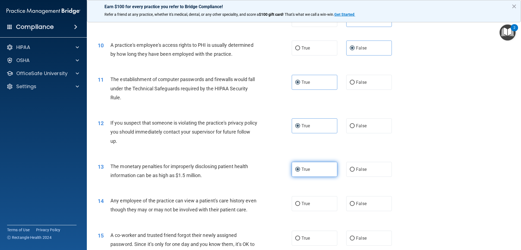
scroll to position [353, 0]
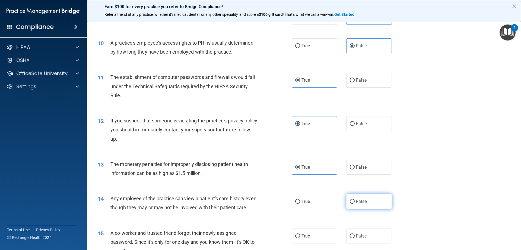
click at [348, 205] on label "False" at bounding box center [370, 201] width 46 height 15
click at [350, 203] on input "False" at bounding box center [352, 201] width 5 height 4
radio input "true"
click at [361, 241] on label "False" at bounding box center [370, 235] width 46 height 15
click at [355, 238] on input "False" at bounding box center [352, 236] width 5 height 4
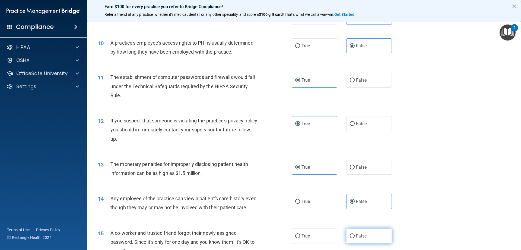
radio input "true"
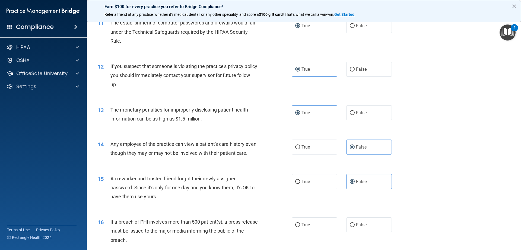
scroll to position [434, 0]
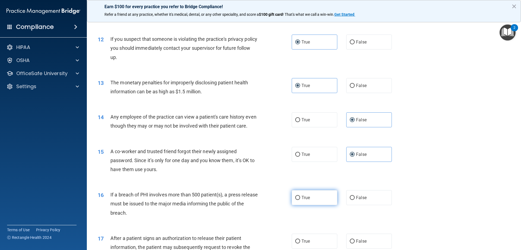
click at [300, 205] on label "True" at bounding box center [315, 197] width 46 height 15
click at [300, 200] on input "True" at bounding box center [297, 198] width 5 height 4
radio input "true"
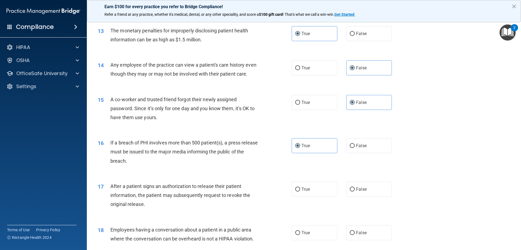
scroll to position [489, 0]
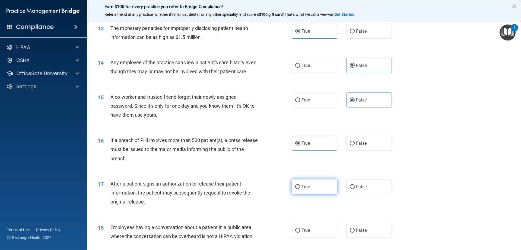
click at [301, 194] on label "True" at bounding box center [315, 186] width 46 height 15
click at [300, 189] on input "True" at bounding box center [297, 187] width 5 height 4
radio input "true"
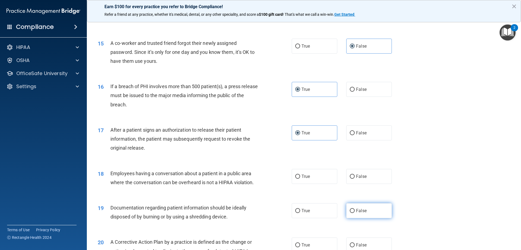
scroll to position [543, 0]
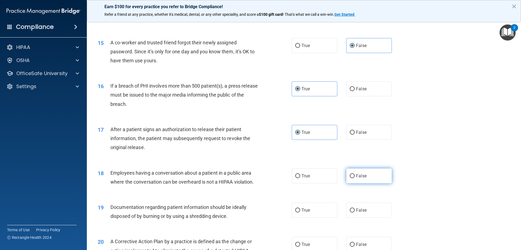
click at [358, 178] on span "False" at bounding box center [361, 175] width 11 height 5
click at [355, 178] on input "False" at bounding box center [352, 176] width 5 height 4
radio input "true"
click at [317, 217] on label "True" at bounding box center [315, 209] width 46 height 15
click at [300, 212] on input "True" at bounding box center [297, 210] width 5 height 4
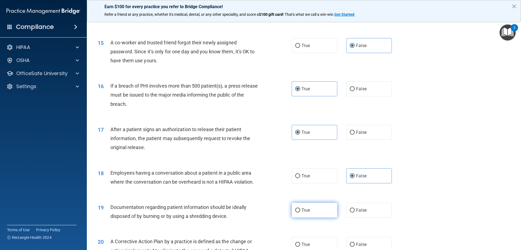
radio input "true"
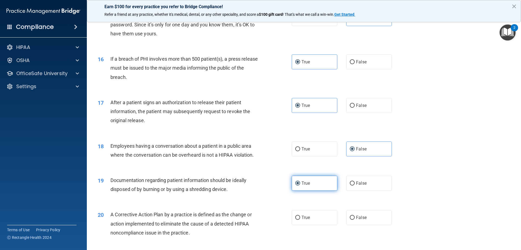
scroll to position [570, 0]
click at [317, 220] on label "True" at bounding box center [315, 216] width 46 height 15
click at [300, 219] on input "True" at bounding box center [297, 217] width 5 height 4
radio input "true"
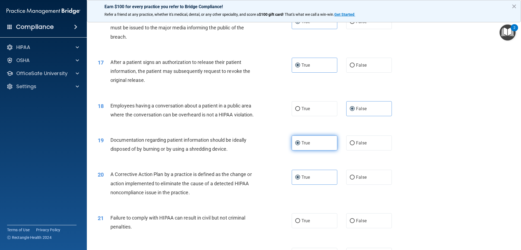
scroll to position [625, 0]
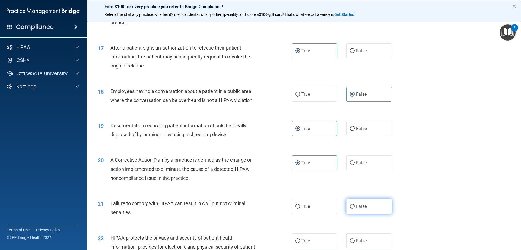
click at [365, 213] on label "False" at bounding box center [370, 206] width 46 height 15
click at [355, 208] on input "False" at bounding box center [352, 206] width 5 height 4
radio input "true"
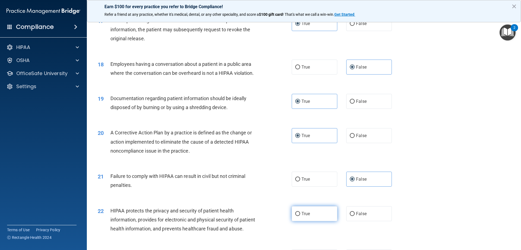
click at [299, 221] on label "True" at bounding box center [315, 213] width 46 height 15
click at [299, 216] on input "True" at bounding box center [297, 214] width 5 height 4
radio input "true"
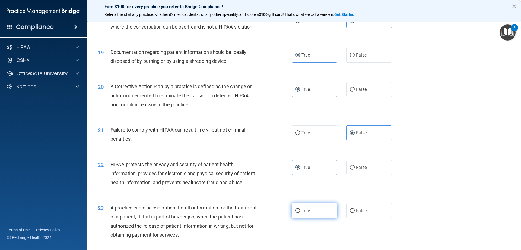
scroll to position [706, 0]
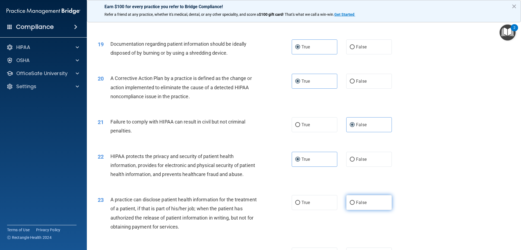
click at [347, 210] on label "False" at bounding box center [370, 202] width 46 height 15
click at [350, 204] on input "False" at bounding box center [352, 202] width 5 height 4
radio input "true"
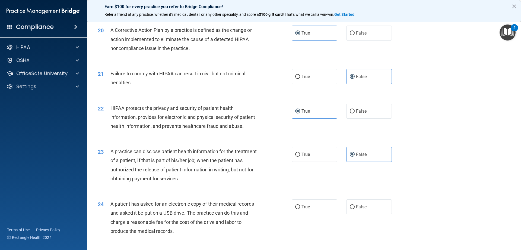
scroll to position [788, 0]
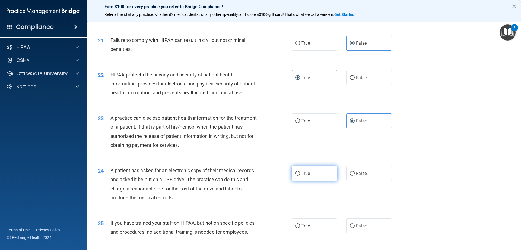
click at [300, 181] on label "True" at bounding box center [315, 173] width 46 height 15
click at [300, 175] on input "True" at bounding box center [297, 173] width 5 height 4
radio input "true"
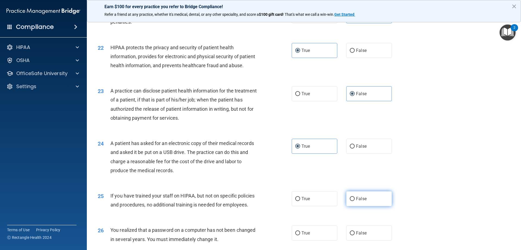
click at [347, 206] on label "False" at bounding box center [370, 198] width 46 height 15
click at [350, 201] on input "False" at bounding box center [352, 199] width 5 height 4
radio input "true"
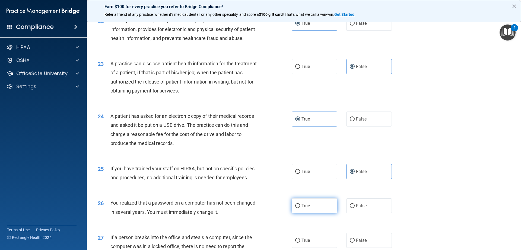
click at [310, 213] on label "True" at bounding box center [315, 205] width 46 height 15
click at [300, 208] on input "True" at bounding box center [297, 206] width 5 height 4
radio input "true"
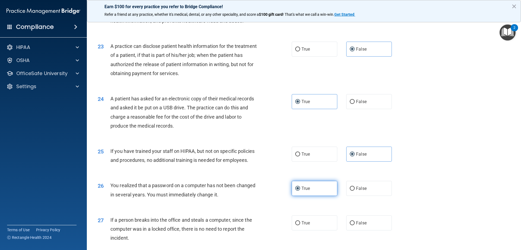
scroll to position [869, 0]
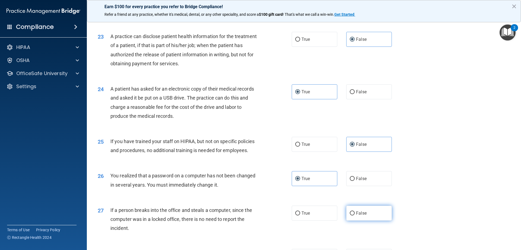
click at [356, 220] on label "False" at bounding box center [370, 212] width 46 height 15
click at [355, 215] on input "False" at bounding box center [352, 213] width 5 height 4
radio input "true"
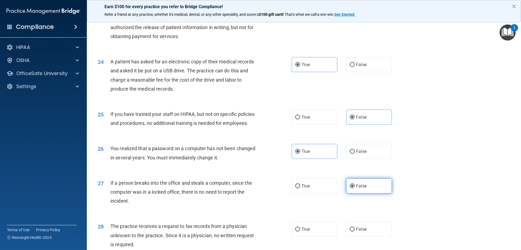
scroll to position [923, 0]
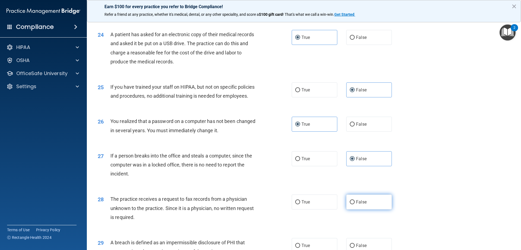
click at [362, 204] on span "False" at bounding box center [361, 201] width 11 height 5
click at [355, 204] on input "False" at bounding box center [352, 202] width 5 height 4
radio input "true"
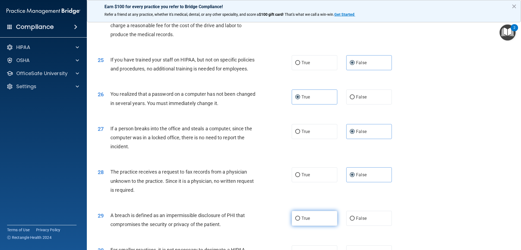
click at [311, 225] on label "True" at bounding box center [315, 217] width 46 height 15
click at [300, 220] on input "True" at bounding box center [297, 218] width 5 height 4
radio input "true"
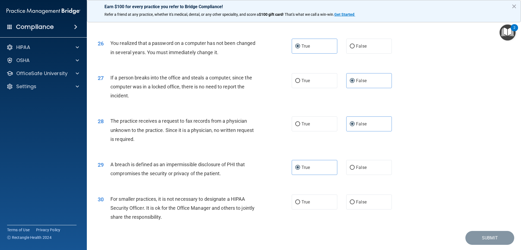
scroll to position [1005, 0]
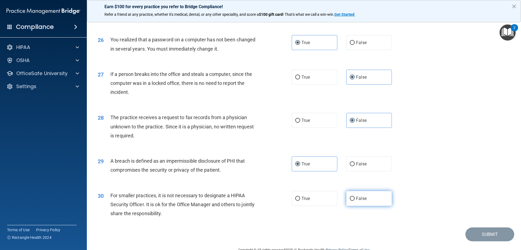
click at [379, 206] on label "False" at bounding box center [370, 198] width 46 height 15
click at [355, 200] on input "False" at bounding box center [352, 198] width 5 height 4
radio input "true"
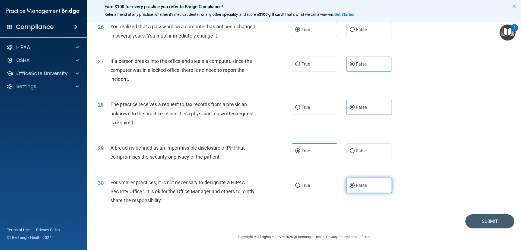
scroll to position [1036, 0]
click at [478, 223] on button "Submit" at bounding box center [490, 221] width 49 height 14
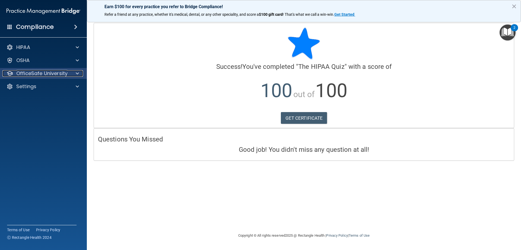
click at [44, 75] on p "OfficeSafe University" at bounding box center [41, 73] width 51 height 7
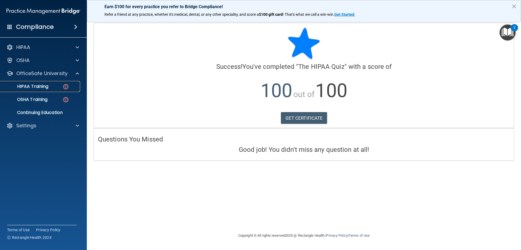
click at [46, 87] on p "HIPAA Training" at bounding box center [26, 86] width 45 height 5
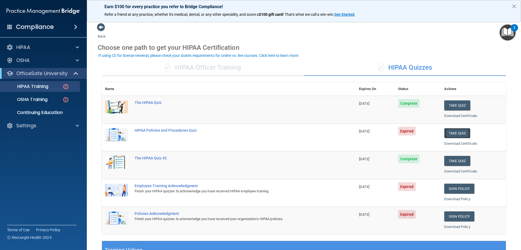
click at [456, 135] on button "Take Quiz" at bounding box center [458, 133] width 26 height 10
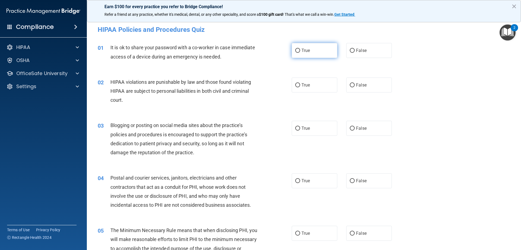
click at [305, 50] on span "True" at bounding box center [306, 50] width 8 height 5
click at [300, 50] on input "True" at bounding box center [297, 51] width 5 height 4
radio input "true"
click at [302, 84] on span "True" at bounding box center [306, 84] width 8 height 5
click at [300, 84] on input "True" at bounding box center [297, 85] width 5 height 4
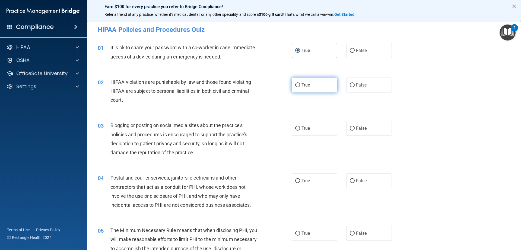
radio input "true"
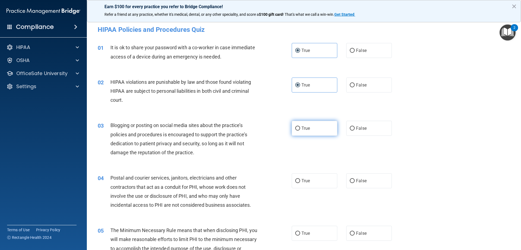
click at [308, 130] on span "True" at bounding box center [306, 127] width 8 height 5
click at [300, 130] on input "True" at bounding box center [297, 128] width 5 height 4
radio input "true"
click at [310, 178] on label "True" at bounding box center [315, 180] width 46 height 15
click at [300, 179] on input "True" at bounding box center [297, 181] width 5 height 4
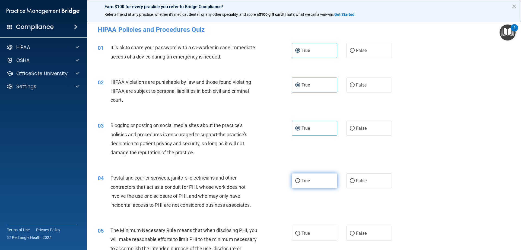
radio input "true"
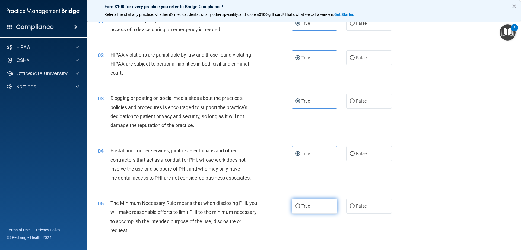
click at [302, 202] on label "True" at bounding box center [315, 205] width 46 height 15
click at [300, 204] on input "True" at bounding box center [297, 206] width 5 height 4
radio input "true"
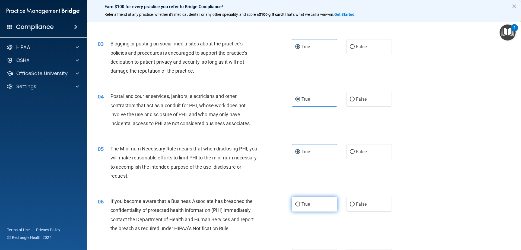
click at [312, 197] on label "True" at bounding box center [315, 203] width 46 height 15
click at [300, 202] on input "True" at bounding box center [297, 204] width 5 height 4
radio input "true"
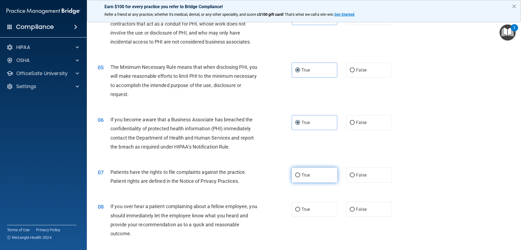
click at [313, 176] on label "True" at bounding box center [315, 174] width 46 height 15
click at [300, 176] on input "True" at bounding box center [297, 175] width 5 height 4
radio input "true"
click at [318, 206] on label "True" at bounding box center [315, 208] width 46 height 15
click at [300, 207] on input "True" at bounding box center [297, 209] width 5 height 4
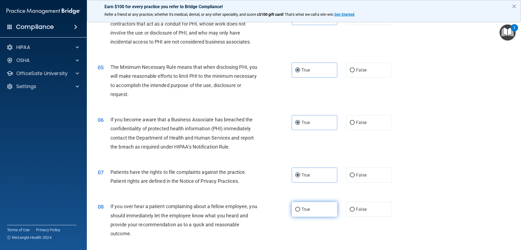
radio input "true"
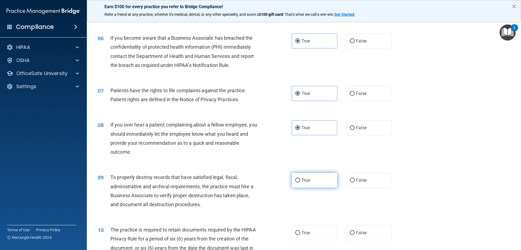
click at [313, 174] on label "True" at bounding box center [315, 179] width 46 height 15
click at [300, 178] on input "True" at bounding box center [297, 180] width 5 height 4
radio input "true"
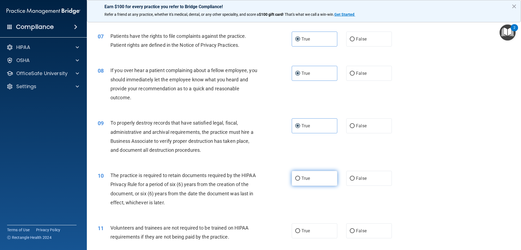
click at [314, 183] on label "True" at bounding box center [315, 178] width 46 height 15
click at [300, 180] on input "True" at bounding box center [297, 178] width 5 height 4
radio input "true"
click at [312, 227] on label "True" at bounding box center [315, 230] width 46 height 15
click at [300, 229] on input "True" at bounding box center [297, 231] width 5 height 4
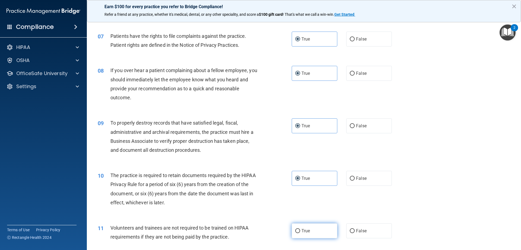
radio input "true"
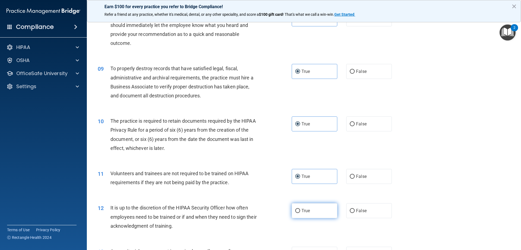
click at [317, 210] on label "True" at bounding box center [315, 210] width 46 height 15
click at [300, 210] on input "True" at bounding box center [297, 211] width 5 height 4
radio input "true"
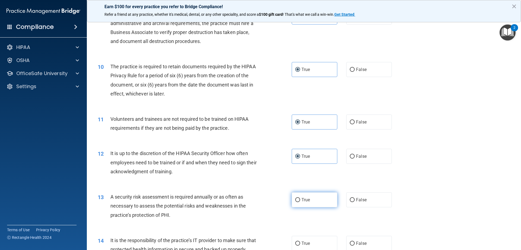
click at [315, 204] on label "True" at bounding box center [315, 199] width 46 height 15
click at [300, 202] on input "True" at bounding box center [297, 200] width 5 height 4
radio input "true"
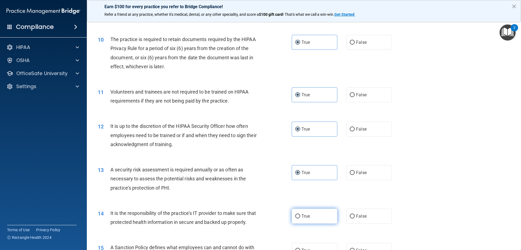
click at [316, 216] on label "True" at bounding box center [315, 215] width 46 height 15
click at [300, 216] on input "True" at bounding box center [297, 216] width 5 height 4
radio input "true"
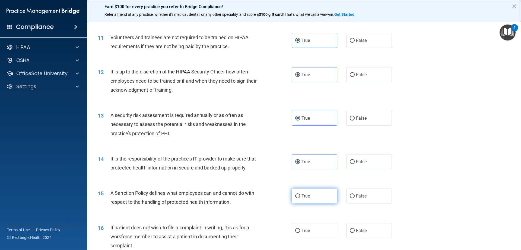
click at [309, 203] on label "True" at bounding box center [315, 195] width 46 height 15
click at [300, 198] on input "True" at bounding box center [297, 196] width 5 height 4
radio input "true"
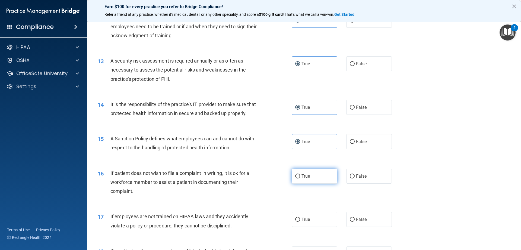
click at [314, 183] on label "True" at bounding box center [315, 175] width 46 height 15
click at [300, 178] on input "True" at bounding box center [297, 176] width 5 height 4
radio input "true"
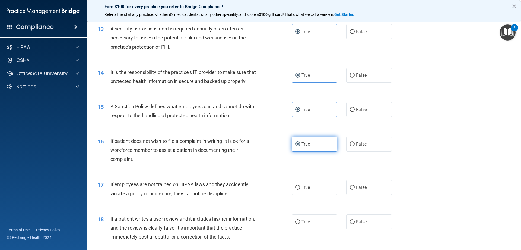
scroll to position [597, 0]
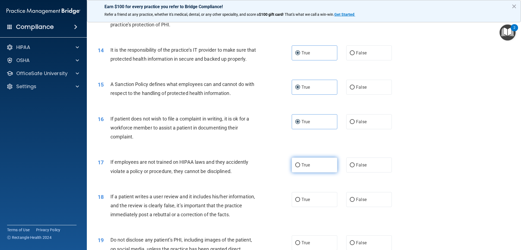
click at [313, 170] on label "True" at bounding box center [315, 164] width 46 height 15
click at [300, 167] on input "True" at bounding box center [297, 165] width 5 height 4
radio input "true"
click at [314, 207] on label "True" at bounding box center [315, 199] width 46 height 15
click at [300, 201] on input "True" at bounding box center [297, 199] width 5 height 4
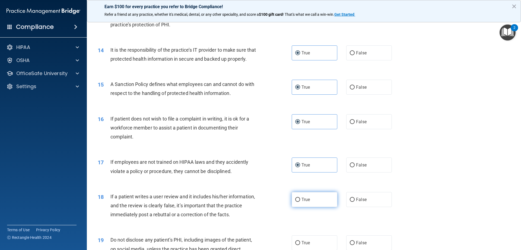
radio input "true"
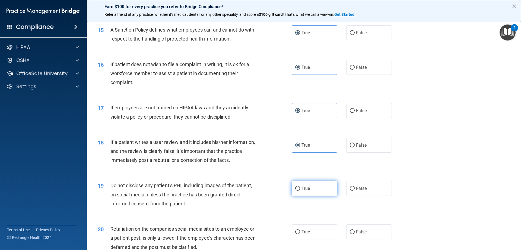
click at [312, 196] on label "True" at bounding box center [315, 188] width 46 height 15
click at [300, 190] on input "True" at bounding box center [297, 188] width 5 height 4
radio input "true"
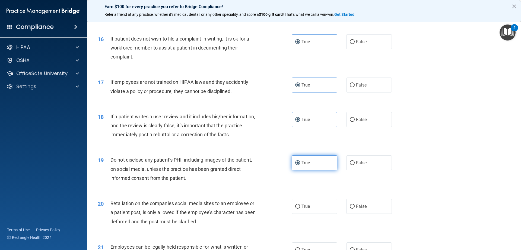
scroll to position [706, 0]
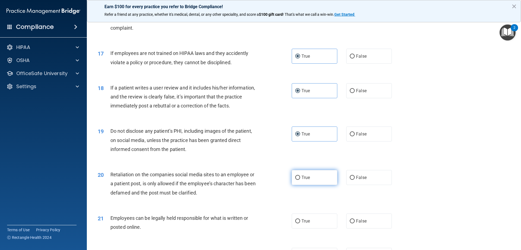
click at [311, 185] on label "True" at bounding box center [315, 177] width 46 height 15
click at [300, 180] on input "True" at bounding box center [297, 177] width 5 height 4
radio input "true"
click at [313, 226] on label "True" at bounding box center [315, 220] width 46 height 15
click at [300, 223] on input "True" at bounding box center [297, 221] width 5 height 4
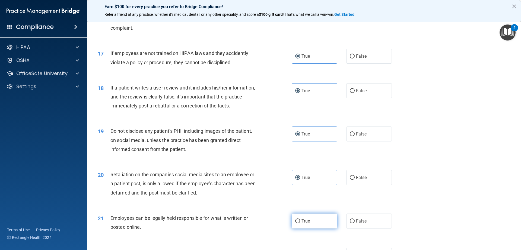
radio input "true"
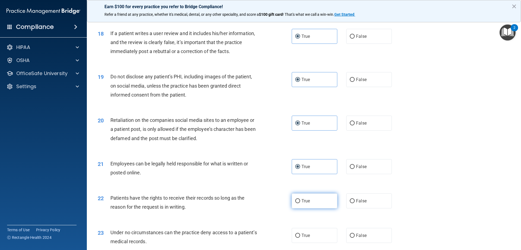
click at [313, 205] on label "True" at bounding box center [315, 200] width 46 height 15
click at [300, 203] on input "True" at bounding box center [297, 201] width 5 height 4
radio input "true"
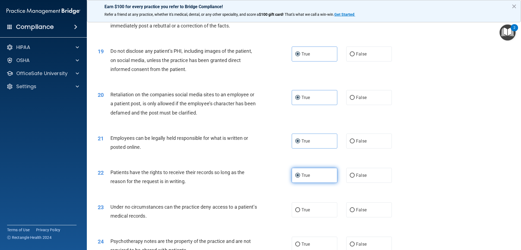
scroll to position [815, 0]
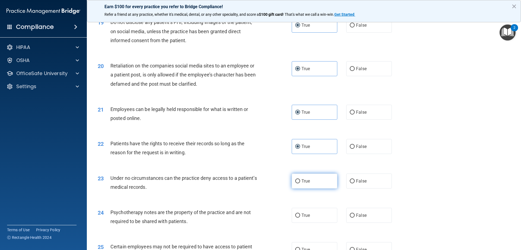
click at [310, 188] on label "True" at bounding box center [315, 180] width 46 height 15
click at [300, 183] on input "True" at bounding box center [297, 181] width 5 height 4
radio input "true"
click at [305, 232] on div "24 Psychotherapy notes are the property of the practice and are not required to…" at bounding box center [304, 218] width 421 height 34
click at [310, 222] on label "True" at bounding box center [315, 214] width 46 height 15
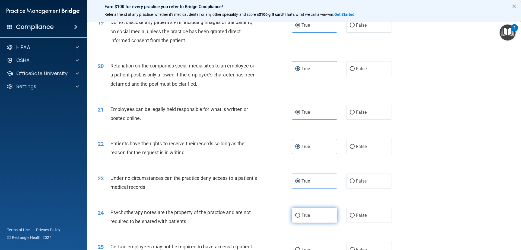
click at [300, 217] on input "True" at bounding box center [297, 215] width 5 height 4
radio input "true"
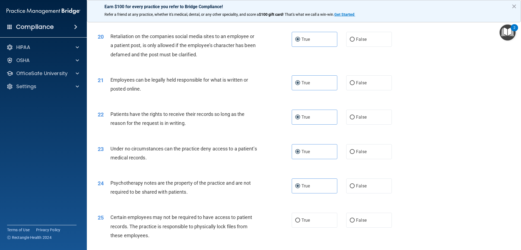
scroll to position [896, 0]
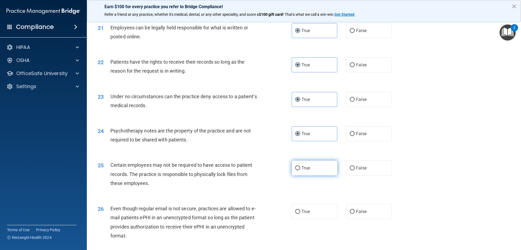
click at [315, 175] on label "True" at bounding box center [315, 167] width 46 height 15
click at [300, 170] on input "True" at bounding box center [297, 168] width 5 height 4
radio input "true"
click at [313, 219] on label "True" at bounding box center [315, 211] width 46 height 15
click at [300, 213] on input "True" at bounding box center [297, 211] width 5 height 4
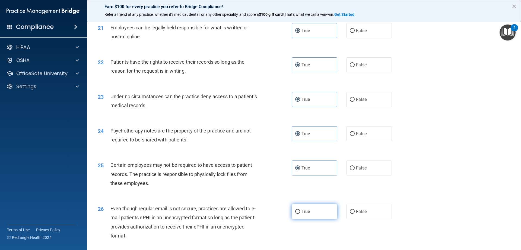
radio input "true"
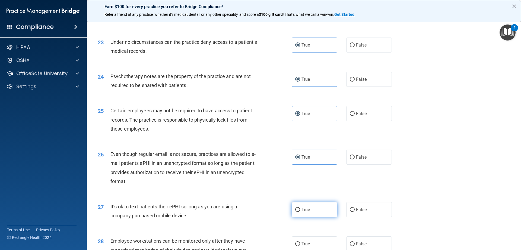
click at [316, 217] on label "True" at bounding box center [315, 209] width 46 height 15
click at [300, 212] on input "True" at bounding box center [297, 209] width 5 height 4
radio input "true"
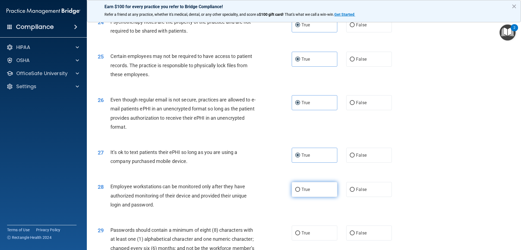
click at [316, 197] on label "True" at bounding box center [315, 189] width 46 height 15
click at [300, 191] on input "True" at bounding box center [297, 189] width 5 height 4
radio input "true"
click at [311, 240] on label "True" at bounding box center [315, 232] width 46 height 15
click at [300, 235] on input "True" at bounding box center [297, 233] width 5 height 4
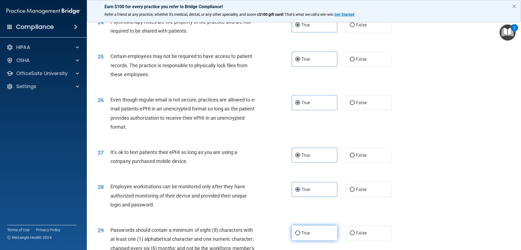
radio input "true"
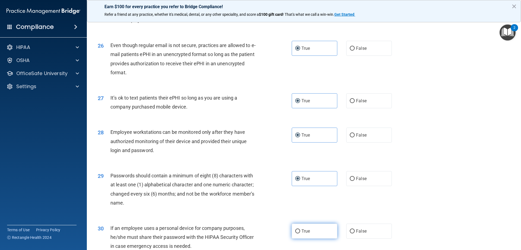
click at [313, 235] on label "True" at bounding box center [315, 230] width 46 height 15
click at [300, 233] on input "True" at bounding box center [297, 231] width 5 height 4
radio input "true"
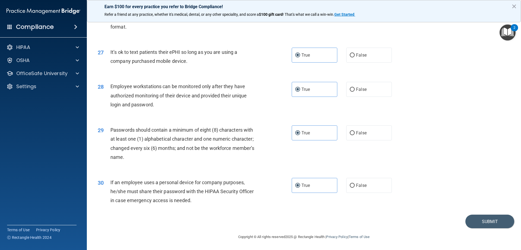
click at [512, 222] on main "- HIPAA Policies and Procedures Quiz This quiz doesn’t expire until [DATE]. Are…" at bounding box center [304, 133] width 434 height 232
click at [483, 224] on button "Submit" at bounding box center [490, 221] width 49 height 14
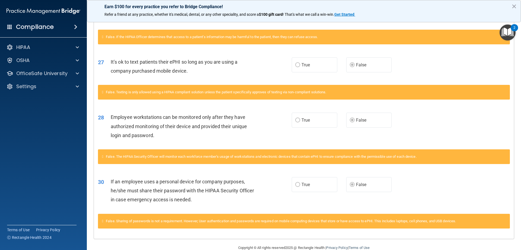
scroll to position [978, 0]
